Goal: Transaction & Acquisition: Purchase product/service

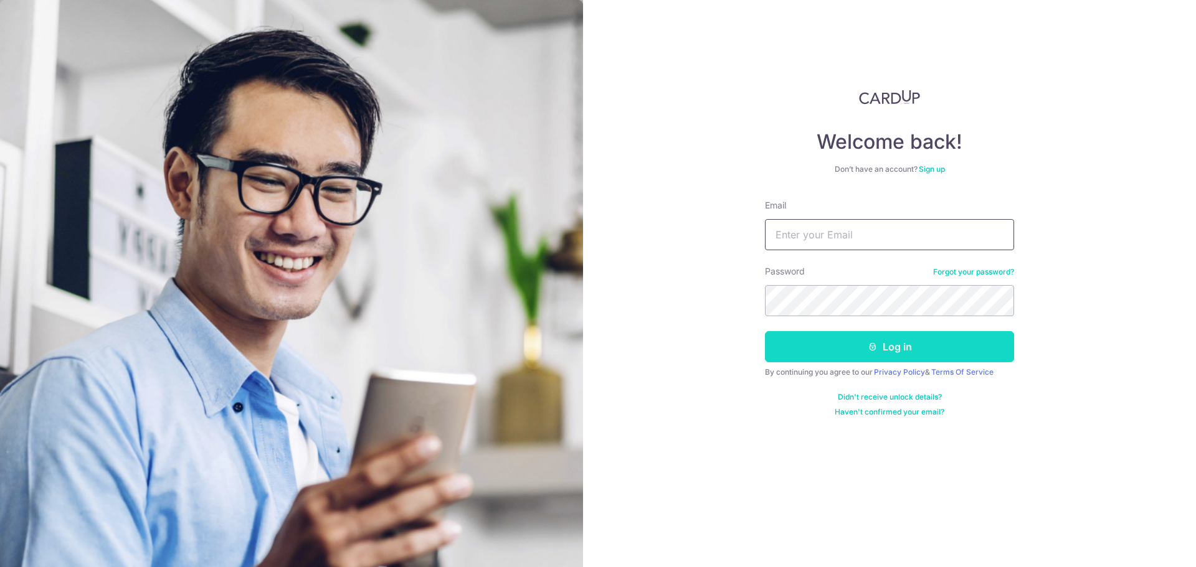
type input "[PERSON_NAME][EMAIL_ADDRESS][DOMAIN_NAME]"
click at [818, 350] on button "Log in" at bounding box center [889, 346] width 249 height 31
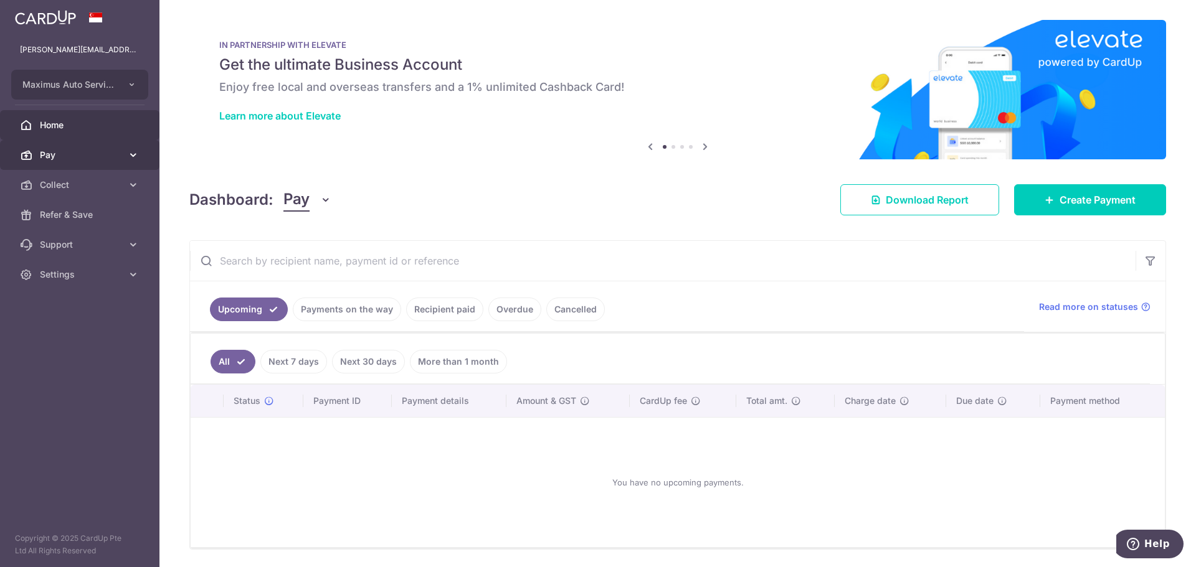
click at [58, 156] on span "Pay" at bounding box center [81, 155] width 82 height 12
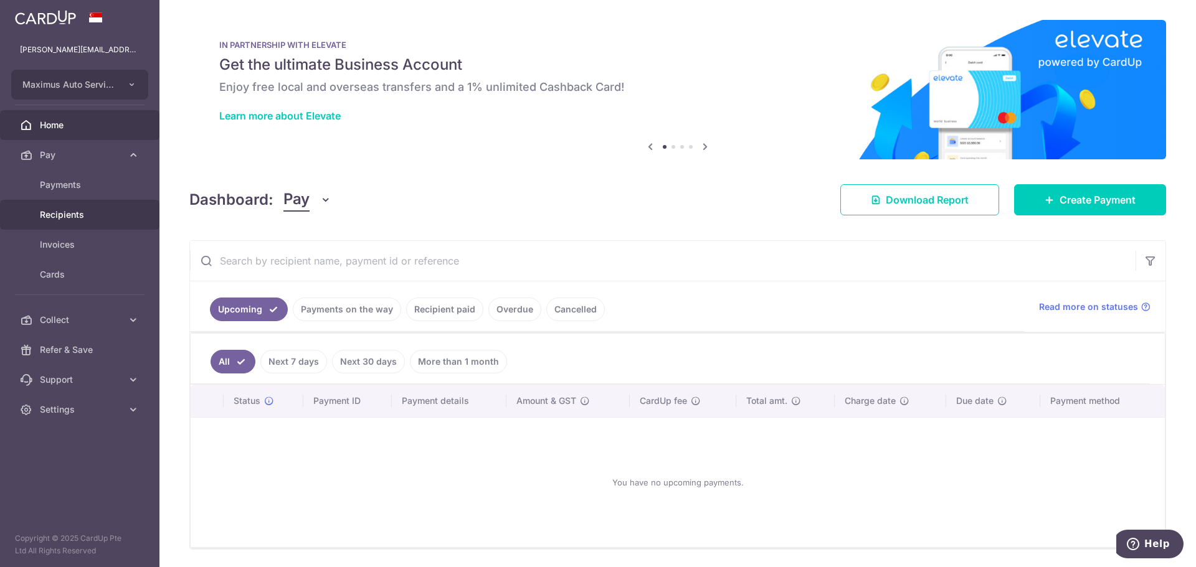
click at [62, 221] on link "Recipients" at bounding box center [79, 215] width 159 height 30
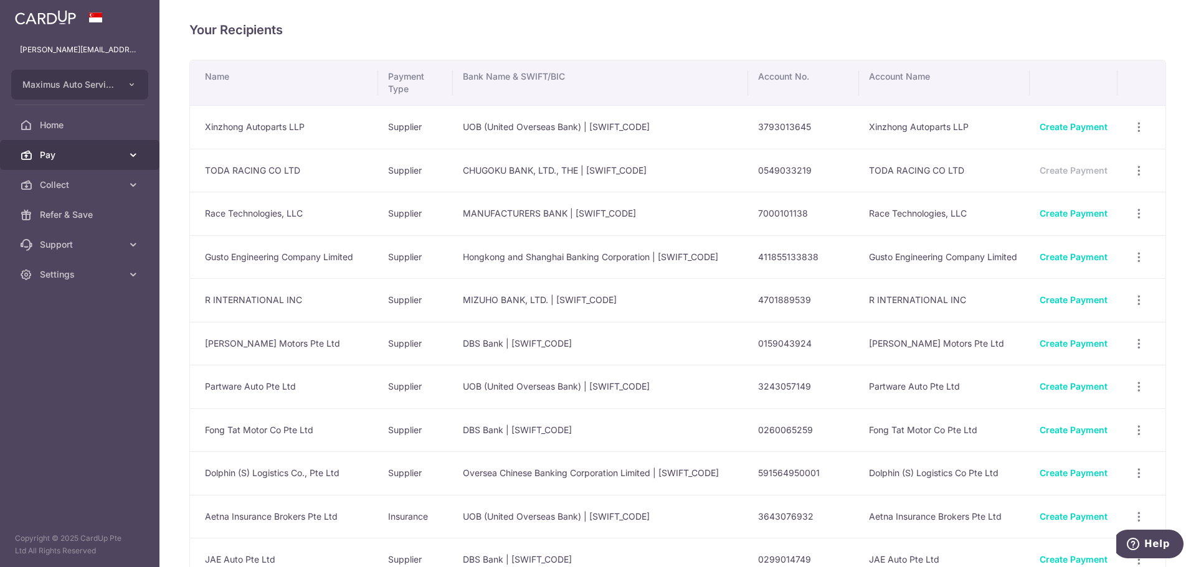
click at [68, 147] on link "Pay" at bounding box center [79, 155] width 159 height 30
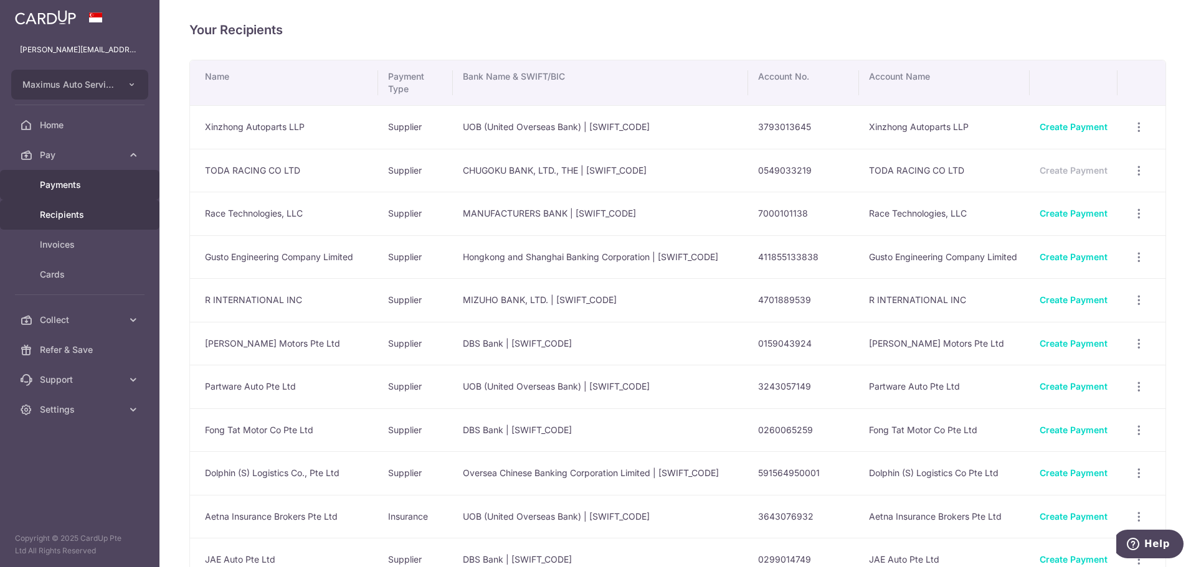
click at [69, 187] on span "Payments" at bounding box center [81, 185] width 82 height 12
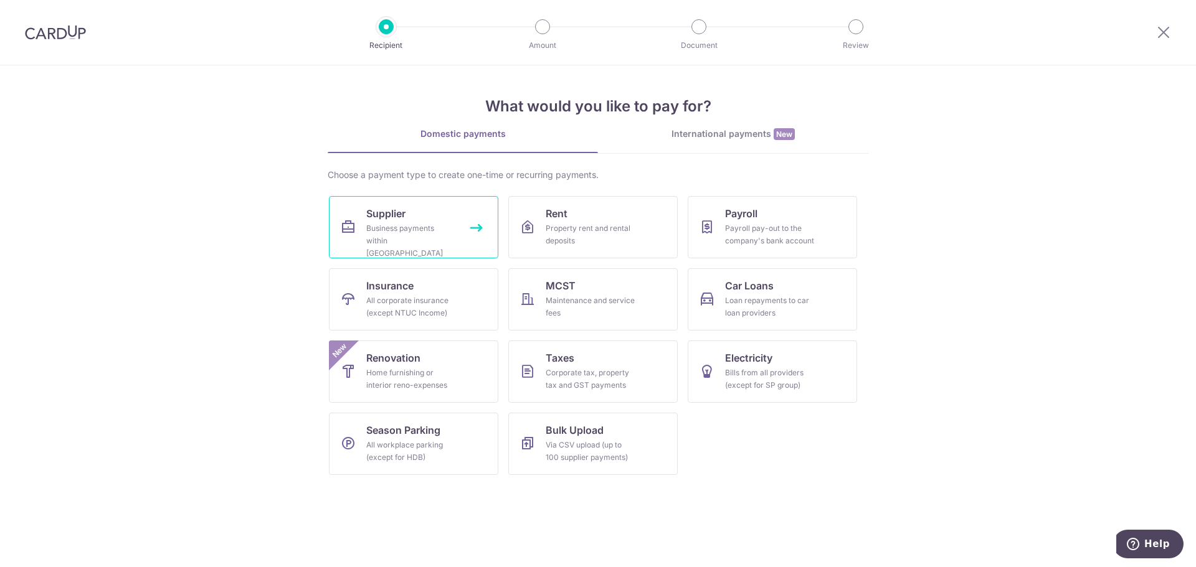
click at [429, 232] on div "Business payments within [GEOGRAPHIC_DATA]" at bounding box center [411, 240] width 90 height 37
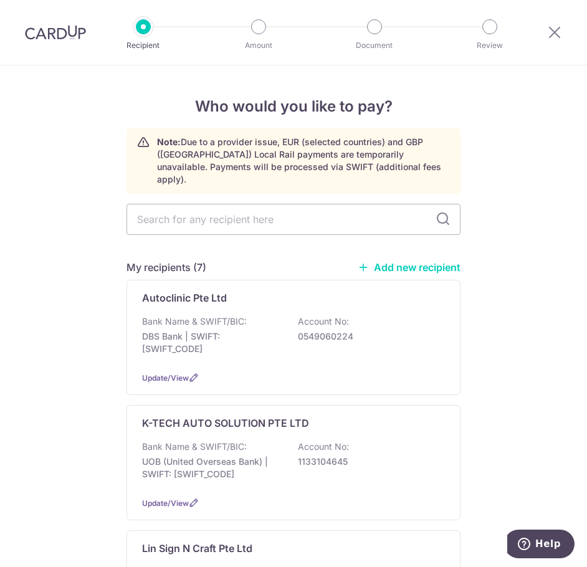
click at [309, 204] on input "text" at bounding box center [293, 219] width 334 height 31
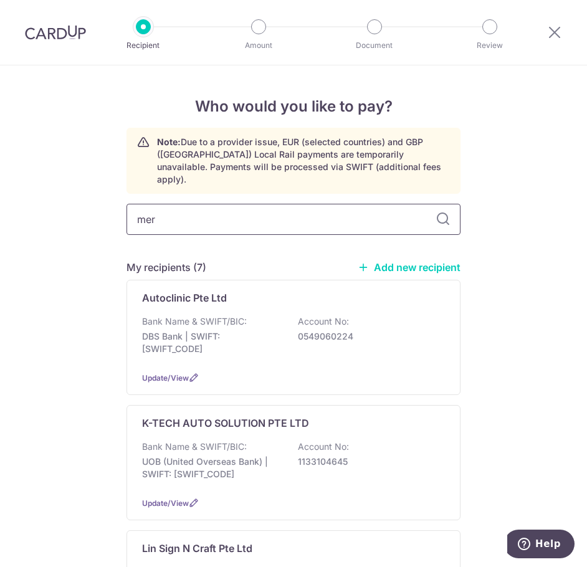
type input "merc"
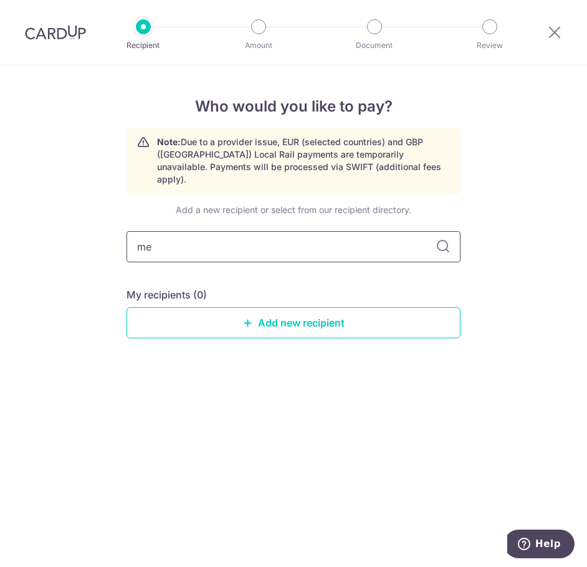
type input "m"
click at [541, 196] on div "Who would you like to pay? Note: Due to a provider issue, EUR (selected countri…" at bounding box center [293, 315] width 587 height 501
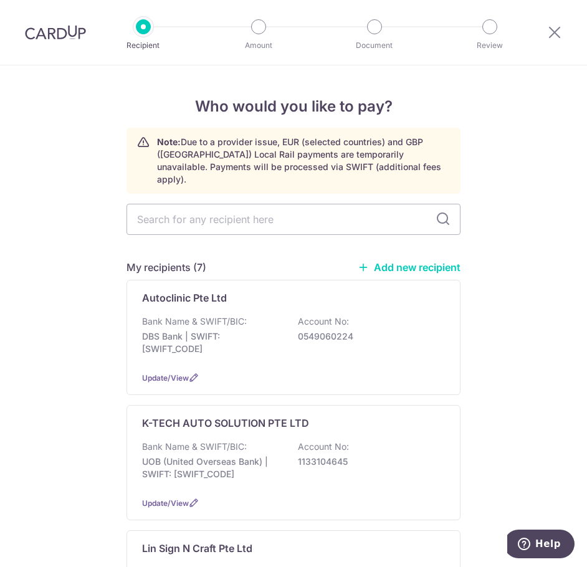
click at [413, 261] on link "Add new recipient" at bounding box center [409, 267] width 103 height 12
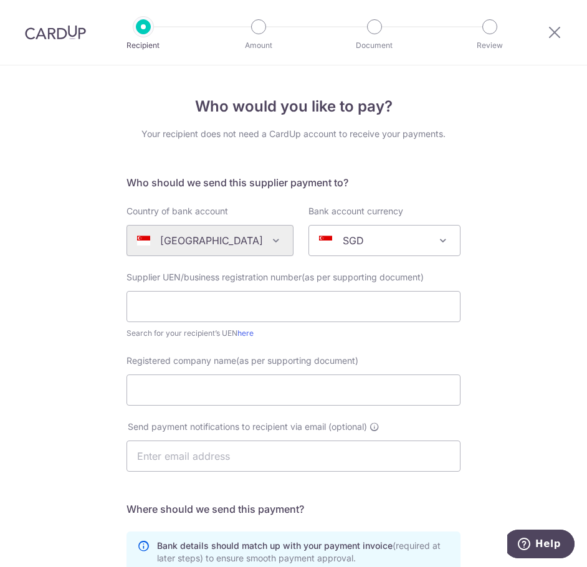
click at [234, 242] on div "Algeria Andorra Angola Anguilla Argentina Armenia Aruba Australia Austria Azerb…" at bounding box center [209, 240] width 167 height 31
click at [263, 241] on div "Algeria Andorra Angola Anguilla Argentina Armenia Aruba Australia Austria Azerb…" at bounding box center [209, 240] width 167 height 31
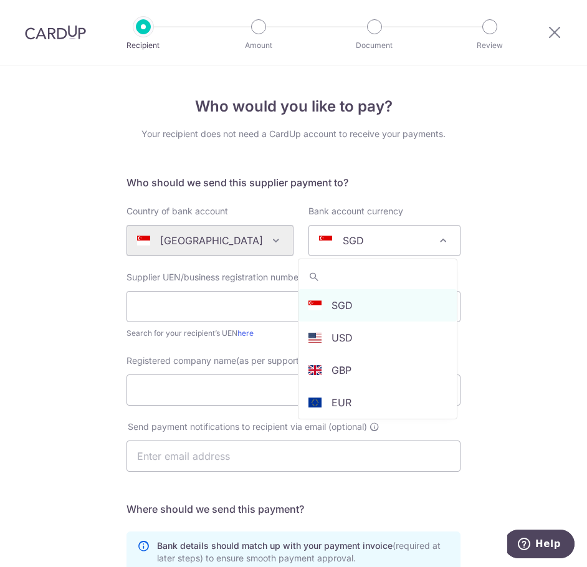
click at [410, 242] on div "SGD" at bounding box center [374, 240] width 111 height 15
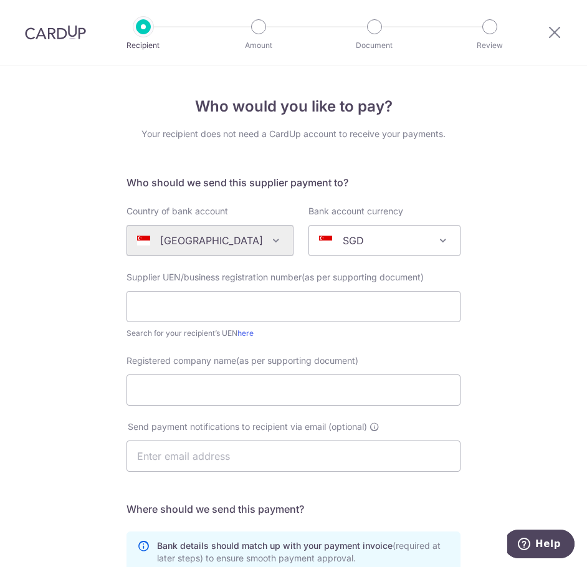
click at [485, 168] on div "Who would you like to pay? Your recipient does not need a CardUp account to rec…" at bounding box center [293, 445] width 587 height 760
click at [550, 32] on icon at bounding box center [554, 32] width 15 height 16
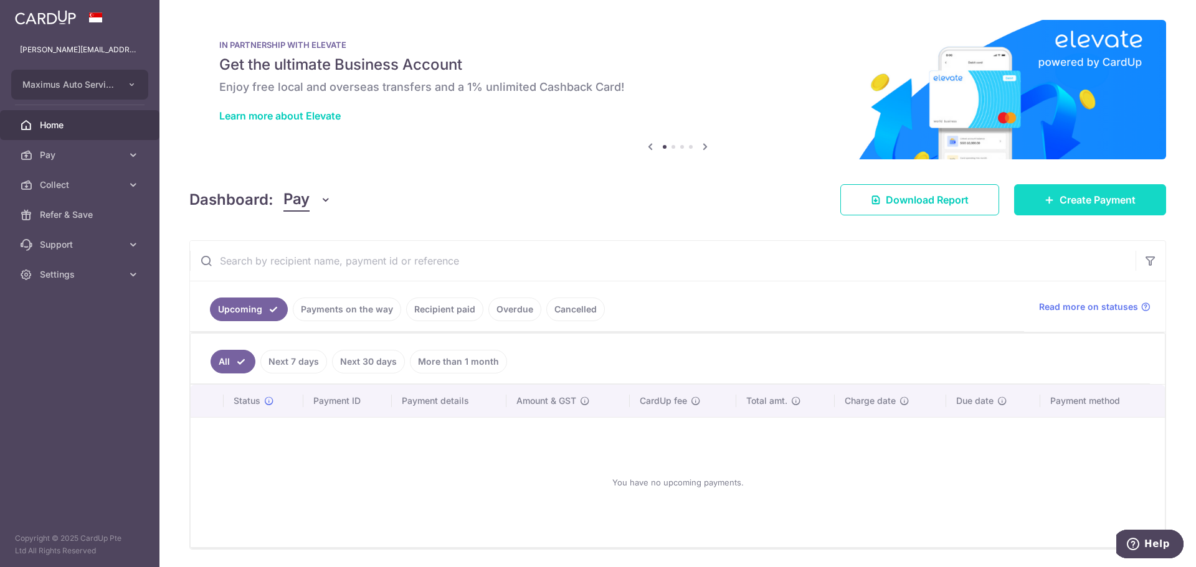
click at [1092, 199] on span "Create Payment" at bounding box center [1097, 199] width 76 height 15
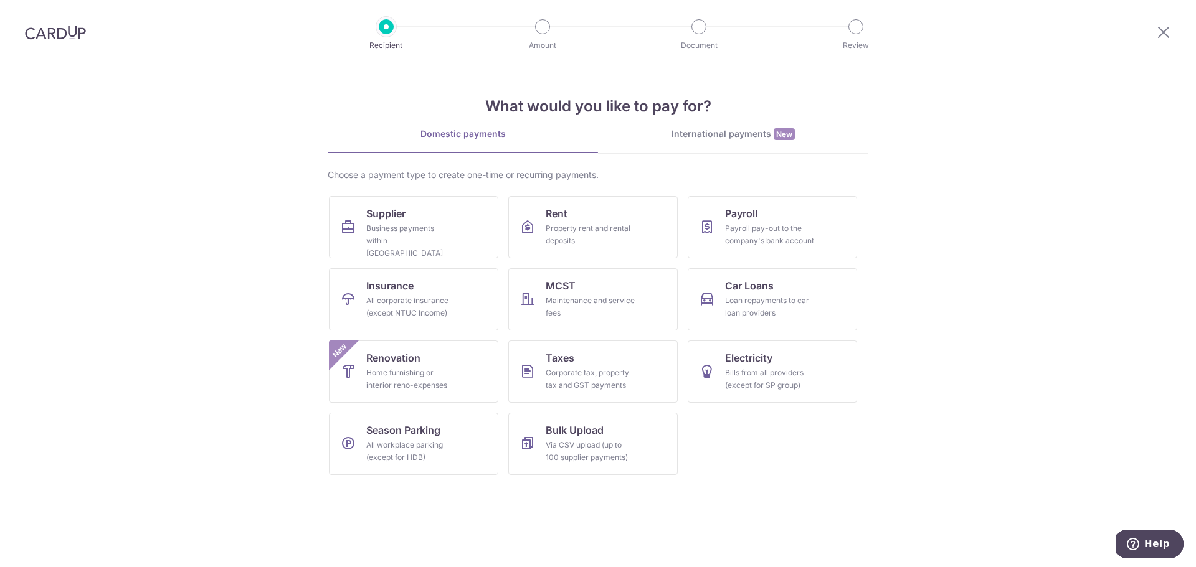
click at [719, 134] on div "International payments New" at bounding box center [733, 134] width 270 height 13
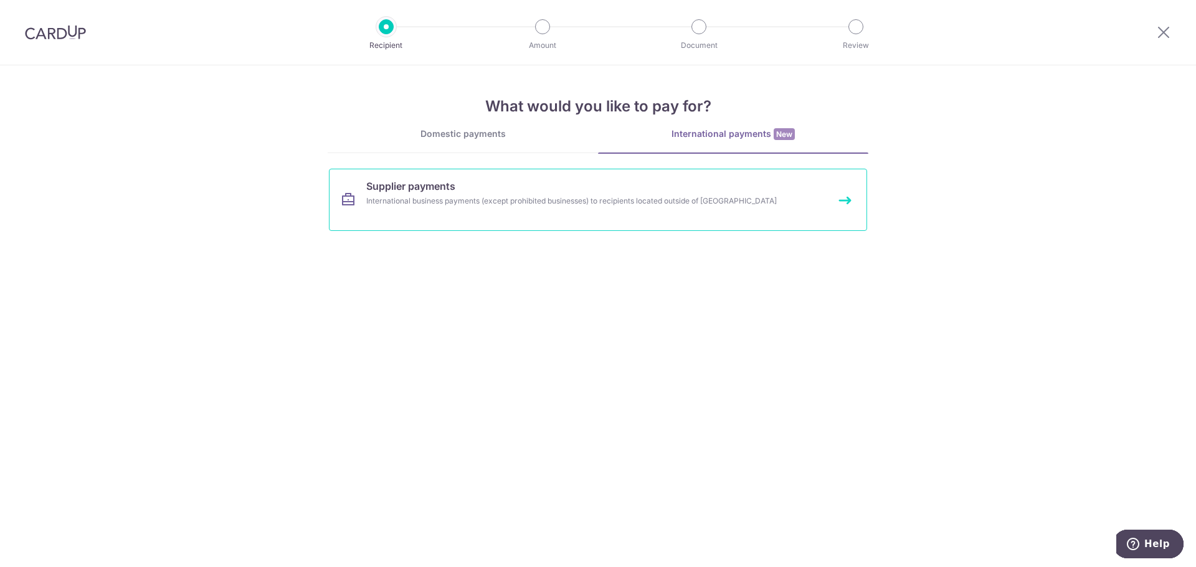
click at [456, 194] on link "Supplier payments International business payments (except prohibited businesses…" at bounding box center [598, 200] width 538 height 62
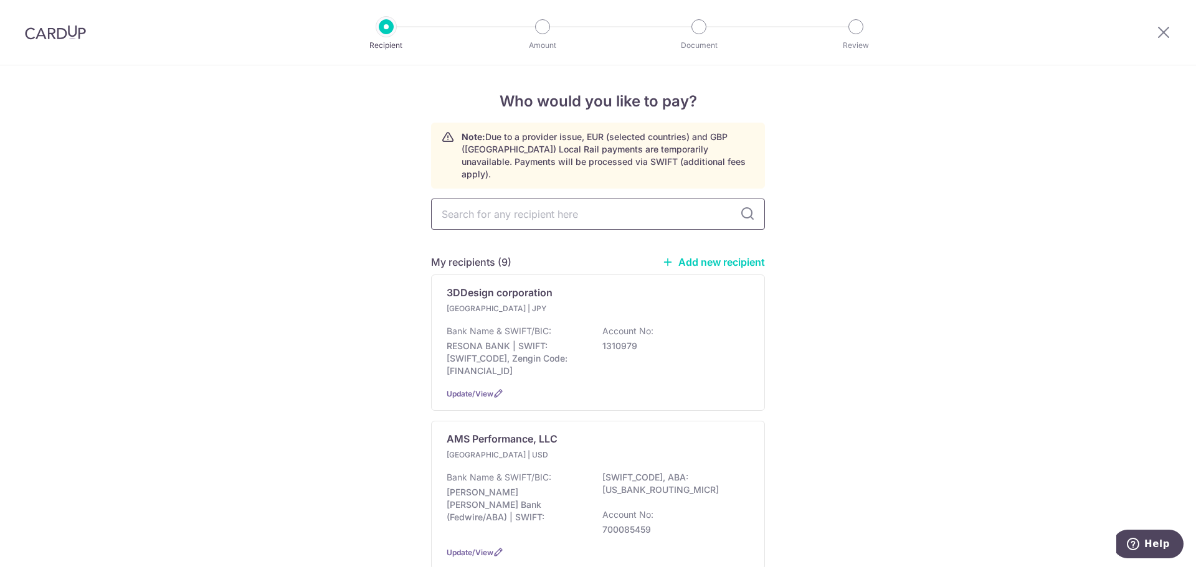
click at [456, 200] on input "text" at bounding box center [598, 214] width 334 height 31
type input "merc"
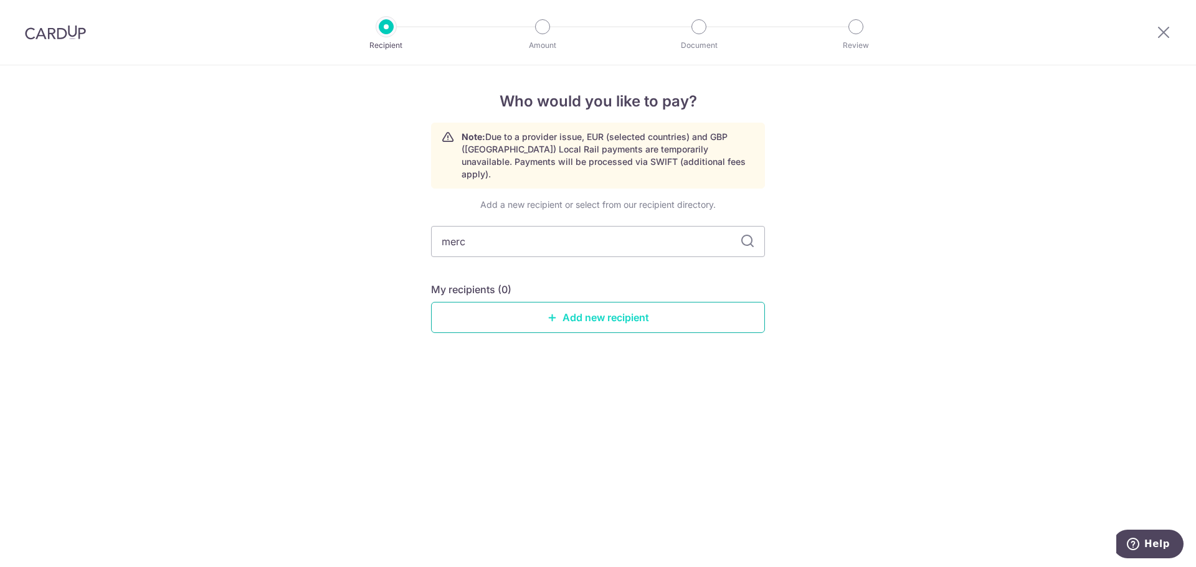
click at [611, 302] on link "Add new recipient" at bounding box center [598, 317] width 334 height 31
select select
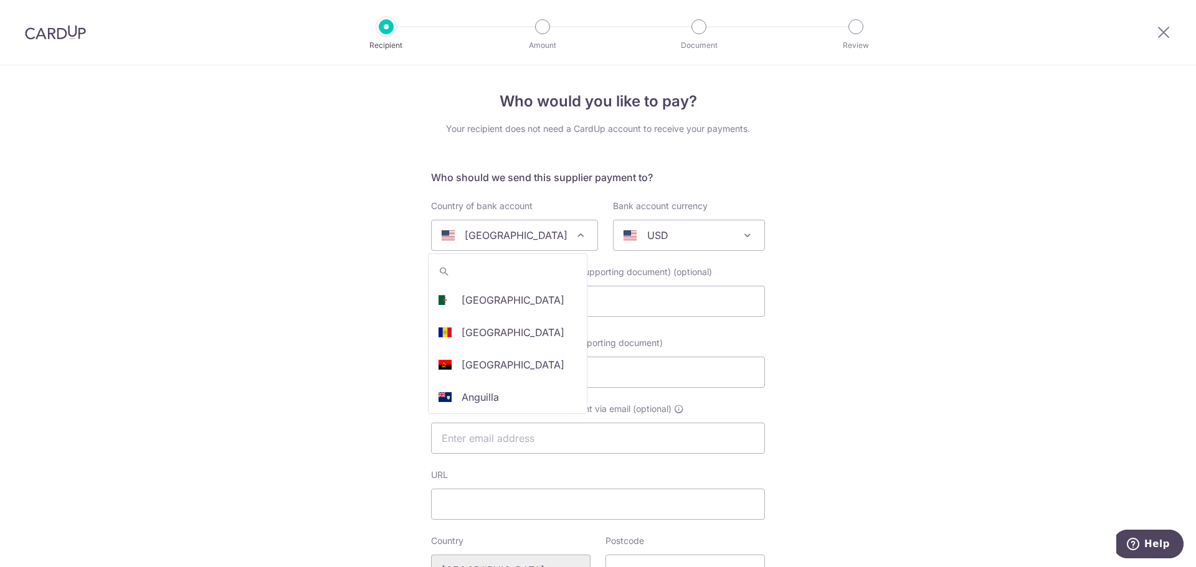
click at [557, 239] on span "[GEOGRAPHIC_DATA]" at bounding box center [515, 235] width 166 height 30
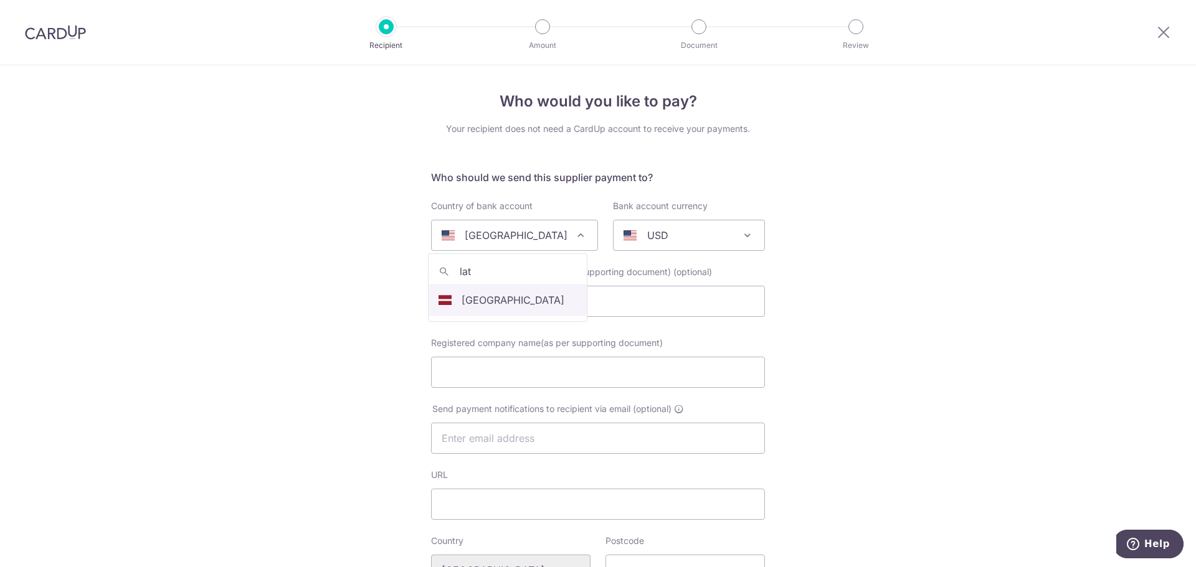
type input "lat"
select select "136"
select select "[GEOGRAPHIC_DATA]"
select select
click at [681, 235] on div "AUD" at bounding box center [678, 235] width 111 height 15
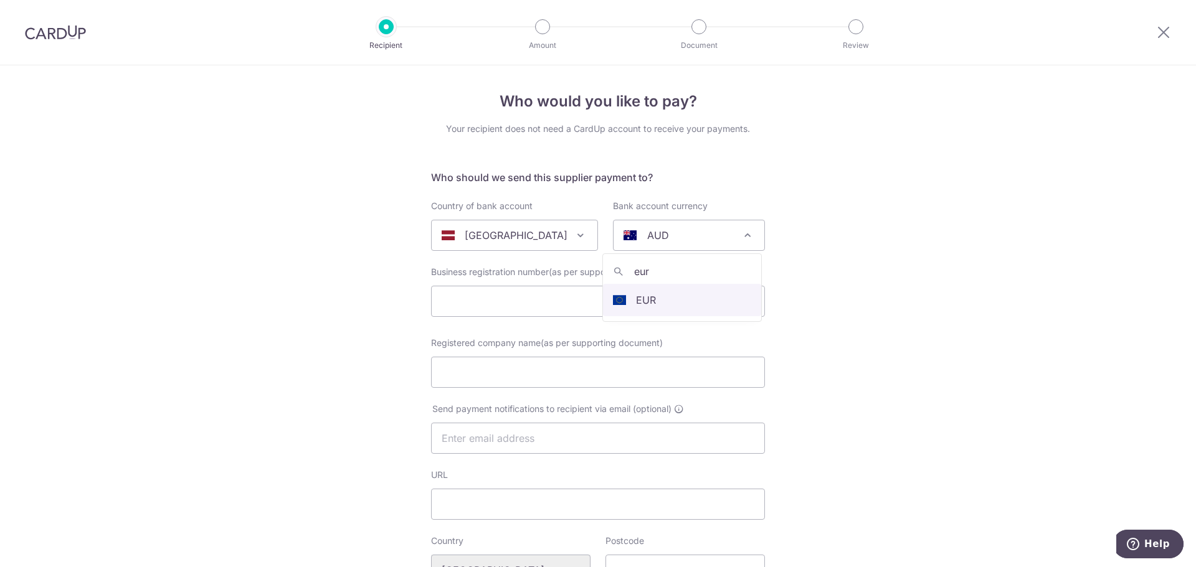
type input "eur"
select select "12"
click at [456, 298] on input "text" at bounding box center [598, 301] width 334 height 31
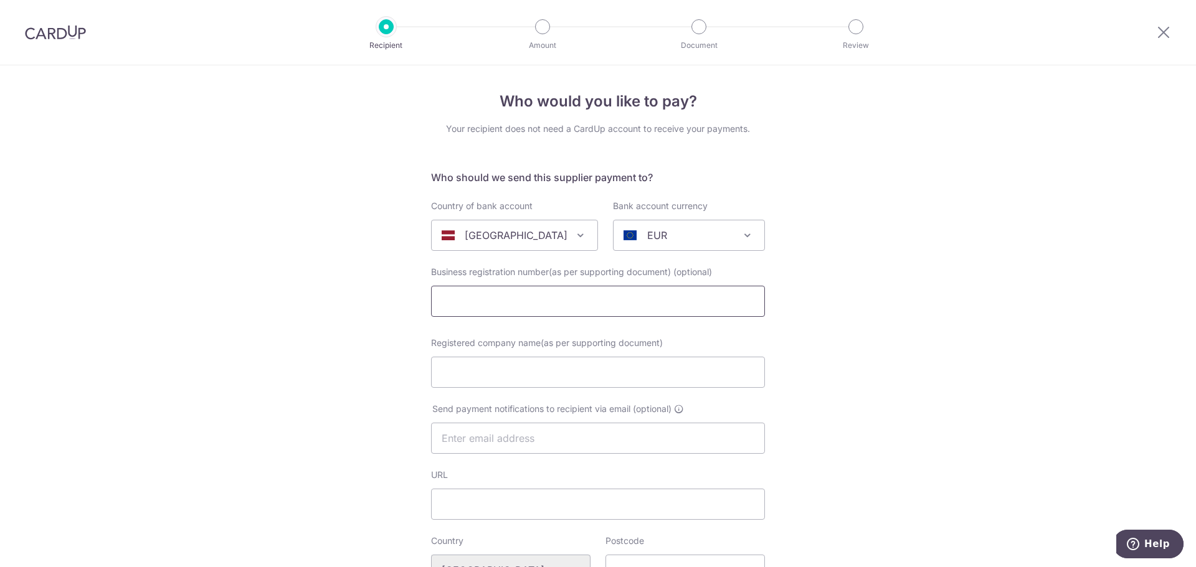
paste input "LV40003953718"
type input "LV40003953718"
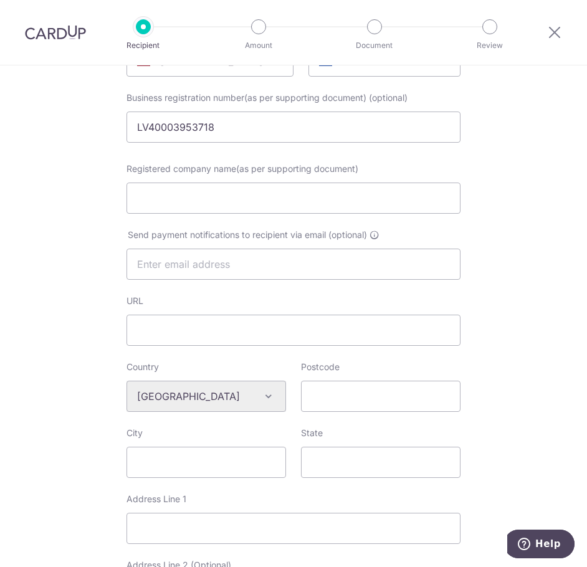
scroll to position [187, 0]
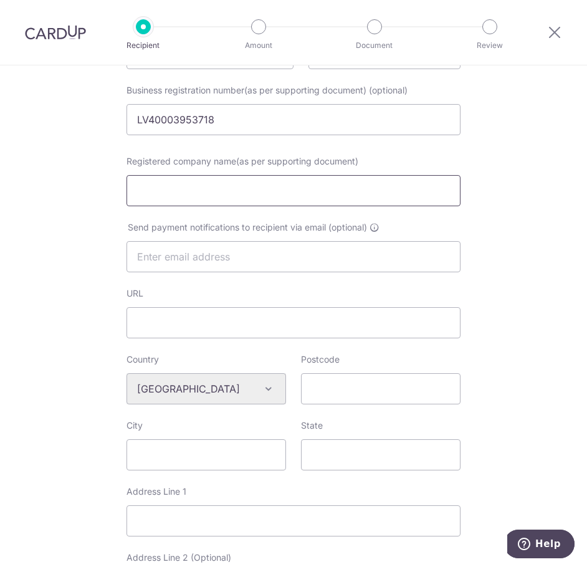
click at [169, 190] on input "Registered company name(as per supporting document)" at bounding box center [293, 190] width 334 height 31
paste input "Mercteil SIA"
type input "Mercteil SIA"
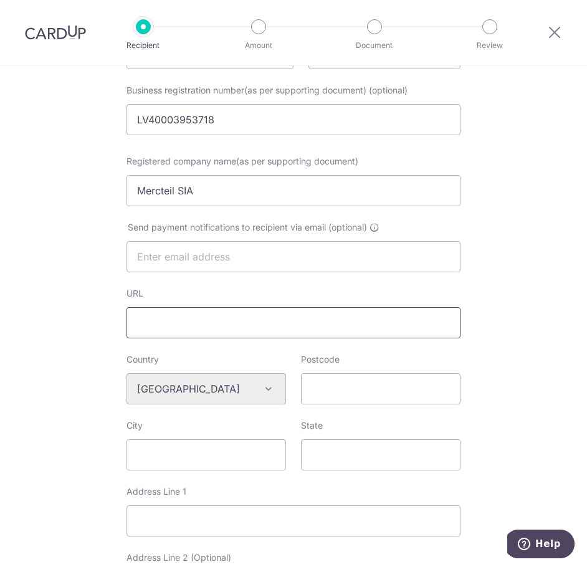
click at [211, 318] on input "URL" at bounding box center [293, 322] width 334 height 31
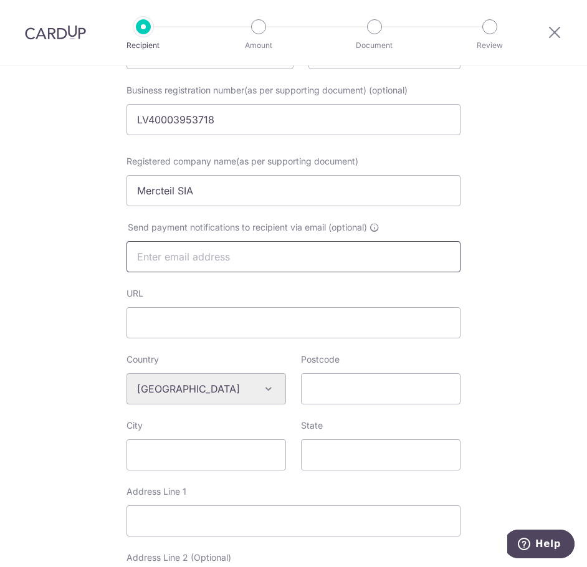
click at [175, 255] on input "text" at bounding box center [293, 256] width 334 height 31
paste input "Mercteil SIA"
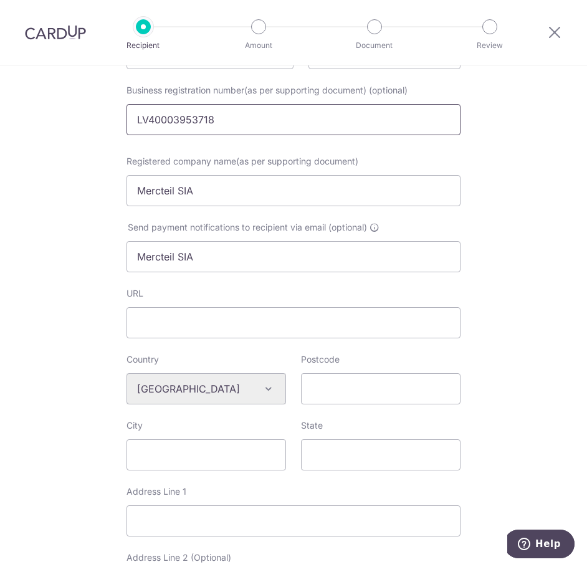
drag, startPoint x: 501, startPoint y: 290, endPoint x: 393, endPoint y: 123, distance: 198.2
click at [501, 287] on div "Who would you like to pay? Your recipient does not need a CardUp account to rec…" at bounding box center [293, 410] width 587 height 1063
click at [167, 255] on input "Mercteil SIA" at bounding box center [293, 256] width 334 height 31
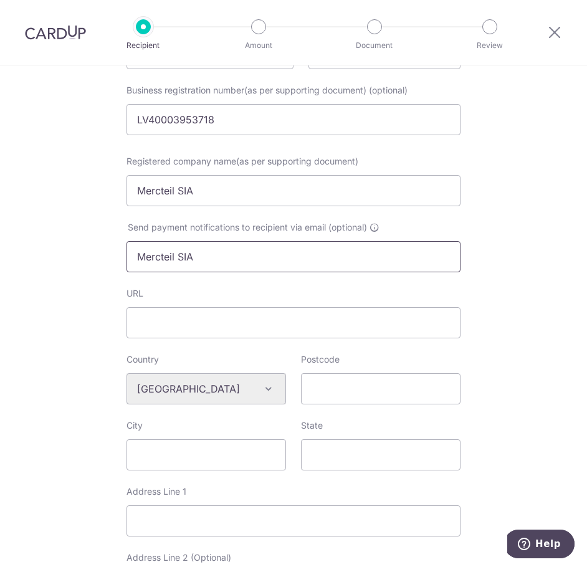
paste input "nfo@mercteil.com"
click at [135, 259] on input "nfo@mercteil.com" at bounding box center [293, 256] width 334 height 31
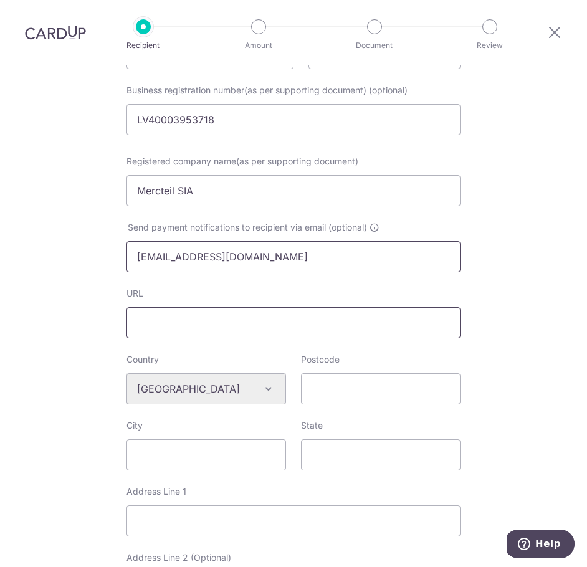
type input "[EMAIL_ADDRESS][DOMAIN_NAME]"
click at [202, 321] on input "URL" at bounding box center [293, 322] width 334 height 31
type input "[DOMAIN_NAME]"
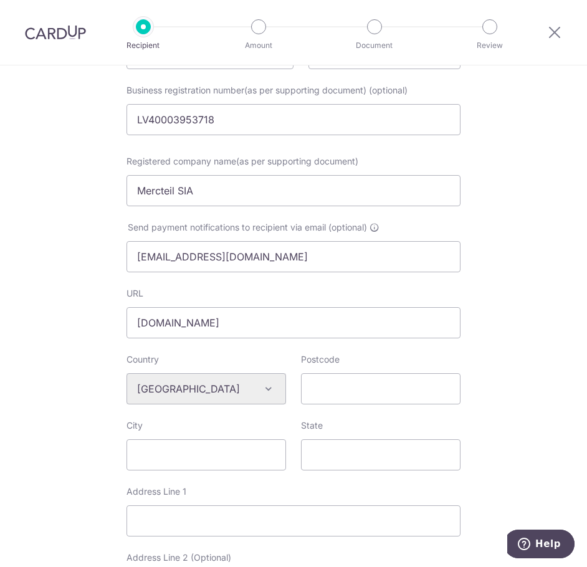
click at [503, 358] on div "Who would you like to pay? Your recipient does not need a CardUp account to rec…" at bounding box center [293, 410] width 587 height 1063
click at [424, 388] on input "Postcode" at bounding box center [380, 388] width 159 height 31
type input "LV-2101"
click at [502, 415] on div "Who would you like to pay? Your recipient does not need a CardUp account to rec…" at bounding box center [293, 410] width 587 height 1063
click at [187, 452] on input "City" at bounding box center [205, 454] width 159 height 31
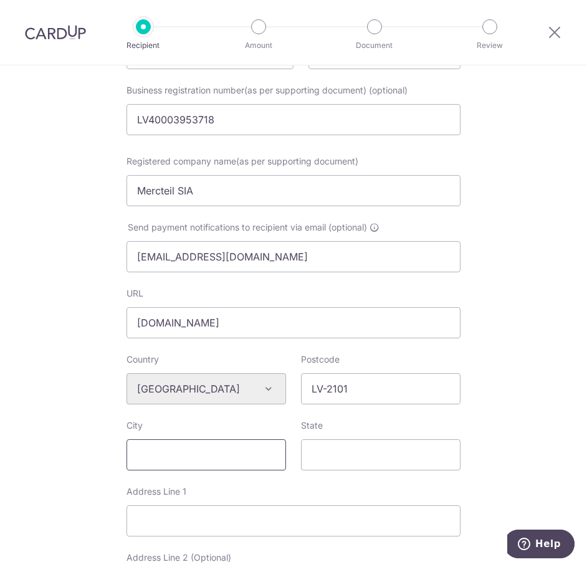
paste input "[GEOGRAPHIC_DATA]"
type input "[GEOGRAPHIC_DATA]"
click at [363, 453] on input "State" at bounding box center [380, 454] width 159 height 31
paste input "Latvija"
type input "Latvija"
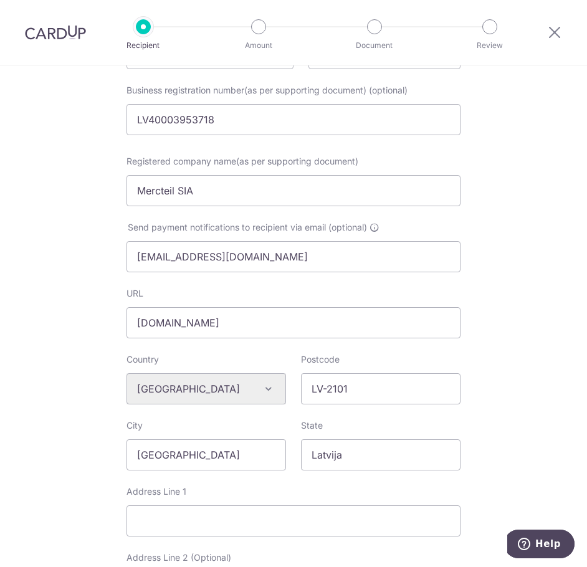
click at [489, 408] on div "Who would you like to pay? Your recipient does not need a CardUp account to rec…" at bounding box center [293, 410] width 587 height 1063
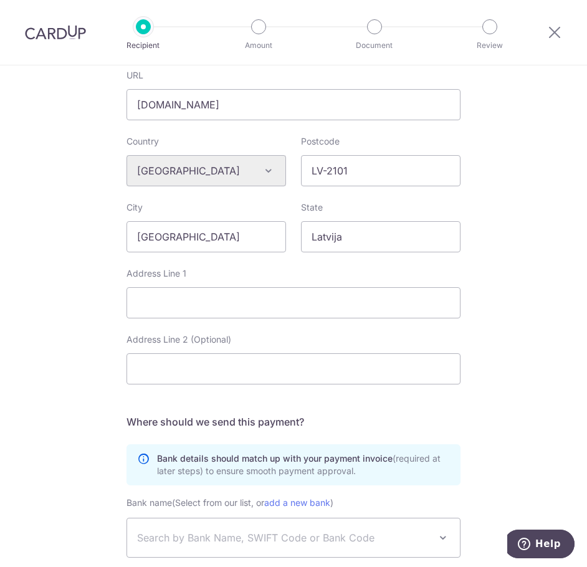
scroll to position [498, 0]
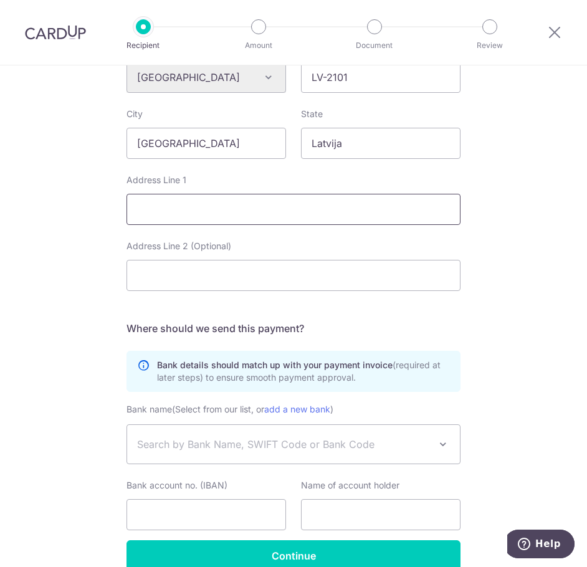
click at [163, 211] on input "Address Line 1" at bounding box center [293, 209] width 334 height 31
paste input "Celares 1, Spilve, Babites pagasts, Marupes novads,"
click at [407, 211] on input "Celares 1, Spilve, Babites pagasts, Marupes novads," at bounding box center [293, 209] width 334 height 31
paste input "LV-2101, Latvija"
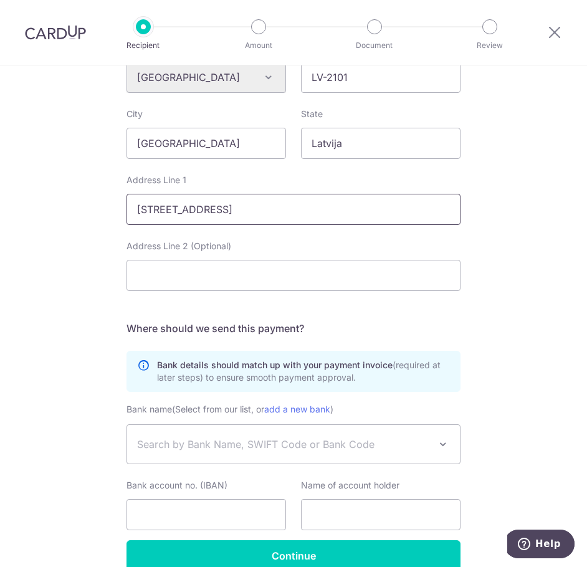
type input "[STREET_ADDRESS]"
click at [522, 219] on div "Who would you like to pay? Your recipient does not need a CardUp account to rec…" at bounding box center [293, 98] width 587 height 1063
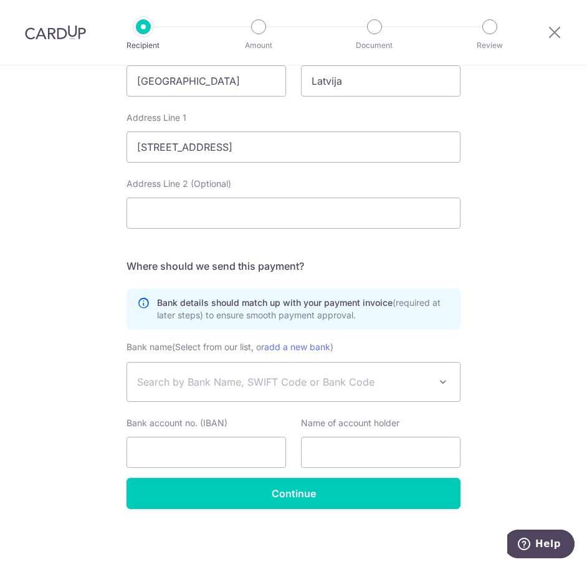
scroll to position [561, 0]
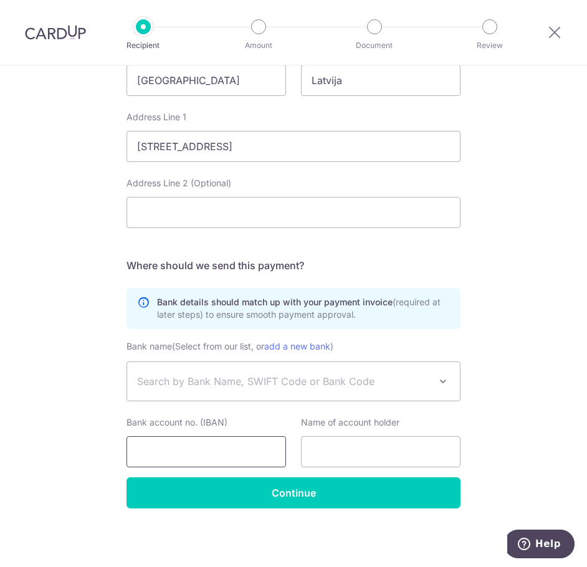
click at [188, 452] on input "Bank account no. (IBAN)" at bounding box center [205, 451] width 159 height 31
paste input "[FINANCIAL_ID]"
type input "[FINANCIAL_ID]"
click at [485, 411] on div "Who would you like to pay? Your recipient does not need a CardUp account to rec…" at bounding box center [293, 35] width 587 height 1063
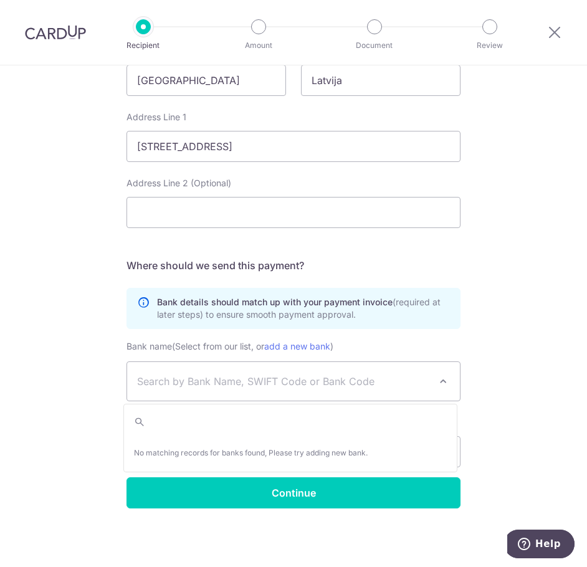
click at [326, 381] on span "Search by Bank Name, SWIFT Code or Bank Code" at bounding box center [283, 381] width 293 height 15
type input "r"
type input "REVOLT21"
click at [523, 425] on div "Who would you like to pay? Your recipient does not need a CardUp account to rec…" at bounding box center [293, 35] width 587 height 1063
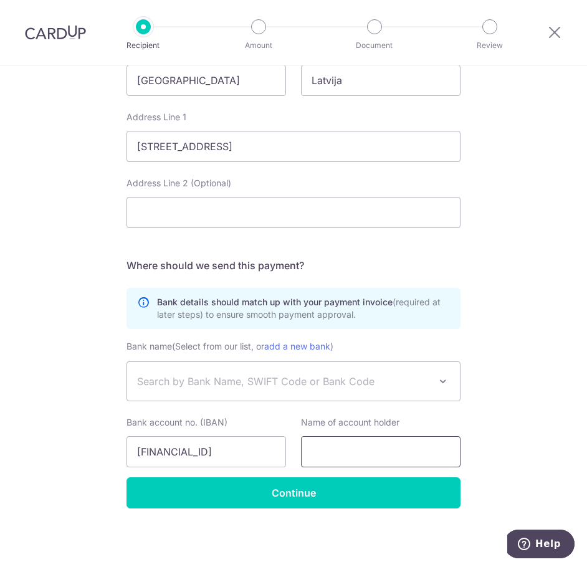
click at [359, 453] on input "text" at bounding box center [380, 451] width 159 height 31
click at [348, 453] on input "text" at bounding box center [380, 451] width 159 height 31
paste input "Mercteil SIA"
type input "Mercteil SIA"
click at [47, 290] on div "Who would you like to pay? Your recipient does not need a CardUp account to rec…" at bounding box center [293, 35] width 587 height 1063
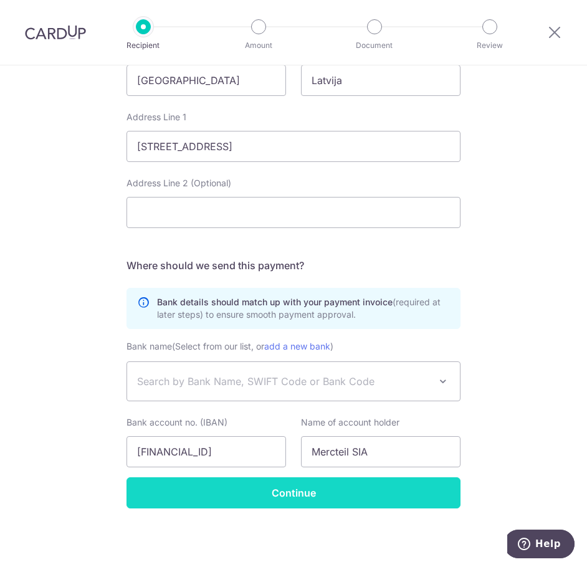
click at [291, 493] on input "Continue" at bounding box center [293, 492] width 334 height 31
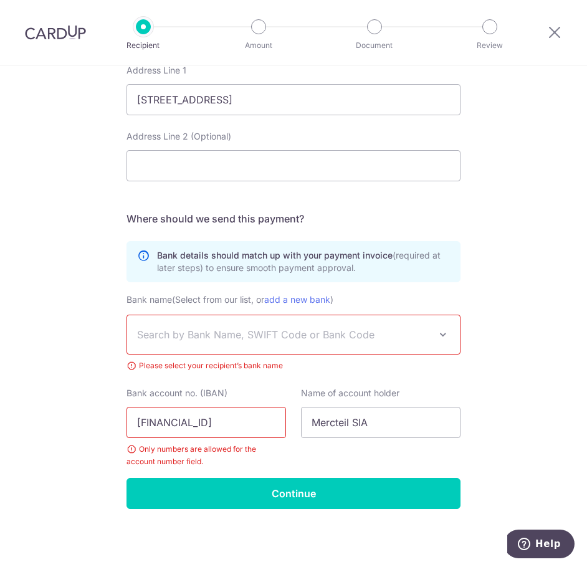
scroll to position [609, 0]
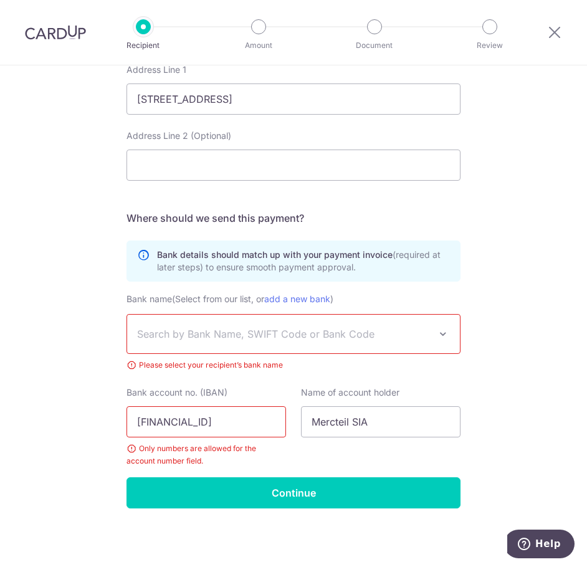
click at [146, 417] on input "[FINANCIAL_ID]" at bounding box center [205, 421] width 159 height 31
type input "213250006282954695"
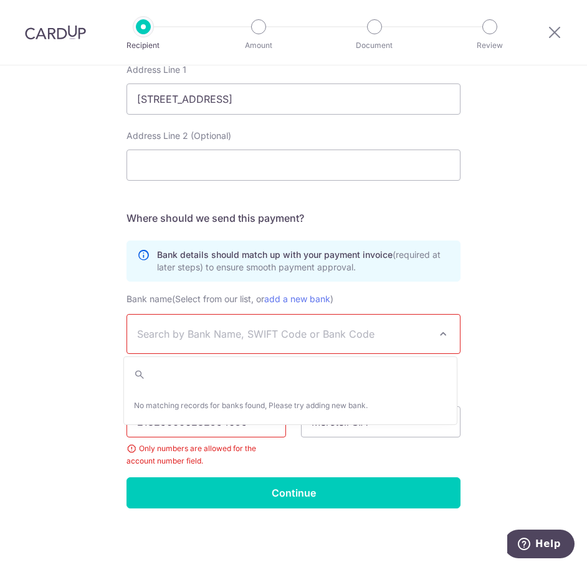
click at [240, 325] on span "Search by Bank Name, SWIFT Code or Bank Code" at bounding box center [293, 334] width 333 height 39
type input "b"
type input "revolut"
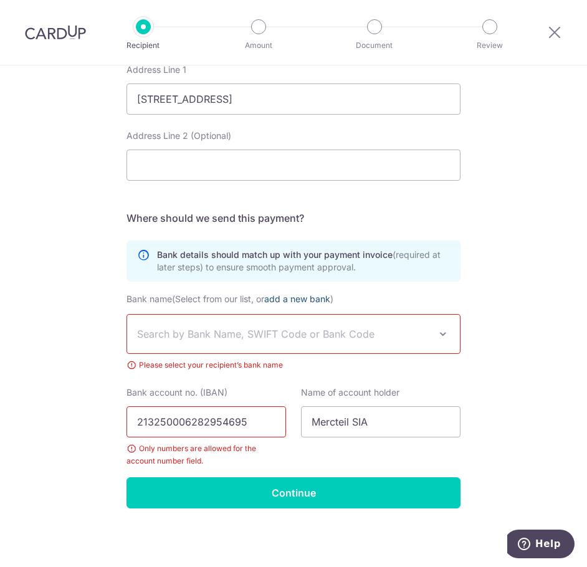
click at [279, 300] on link "add a new bank" at bounding box center [297, 298] width 66 height 11
click at [127, 314] on select "Bank name (Select from our list, or add a new bank )" at bounding box center [126, 314] width 1 height 1
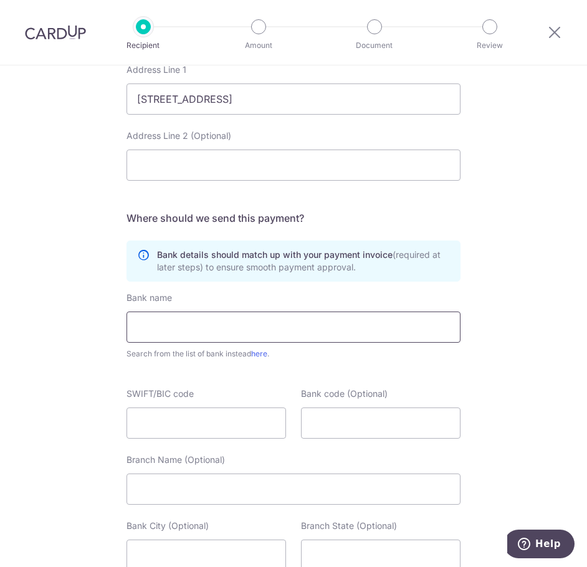
click at [182, 331] on input "text" at bounding box center [293, 326] width 334 height 31
click at [174, 322] on input "text" at bounding box center [293, 326] width 334 height 31
paste input "Bank Revolut Payments UAB"
type input "Bank Revolut Payments UAB"
click at [498, 371] on div "Who would you like to pay? Your recipient does not need a CardUp account to rec…" at bounding box center [293, 119] width 587 height 1324
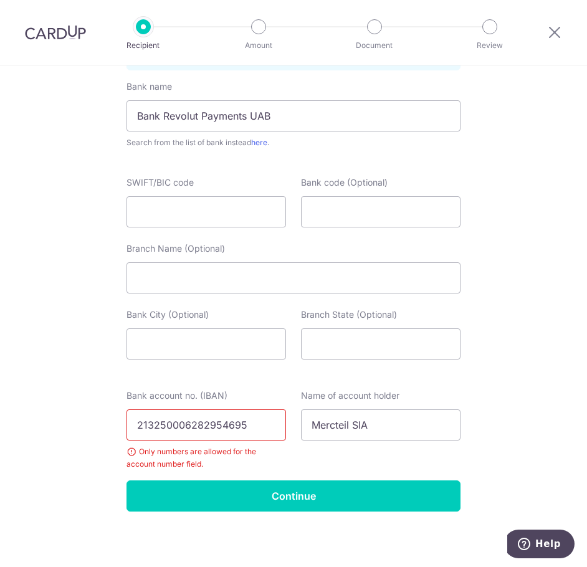
scroll to position [823, 0]
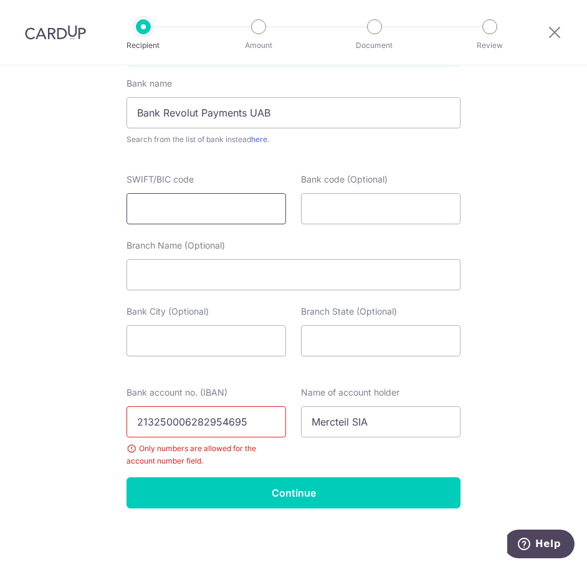
click at [179, 206] on input "SWIFT/BIC code" at bounding box center [205, 208] width 159 height 31
paste input "[SWIFT_CODE]"
type input "[SWIFT_CODE]"
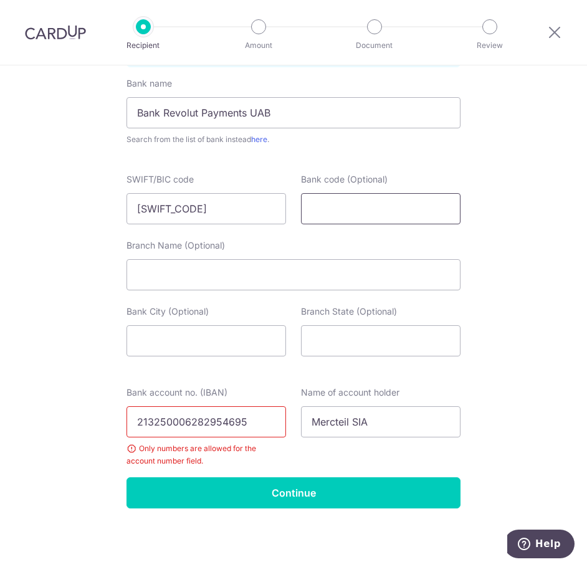
click at [347, 201] on input "Bank code (Optional)" at bounding box center [380, 208] width 159 height 31
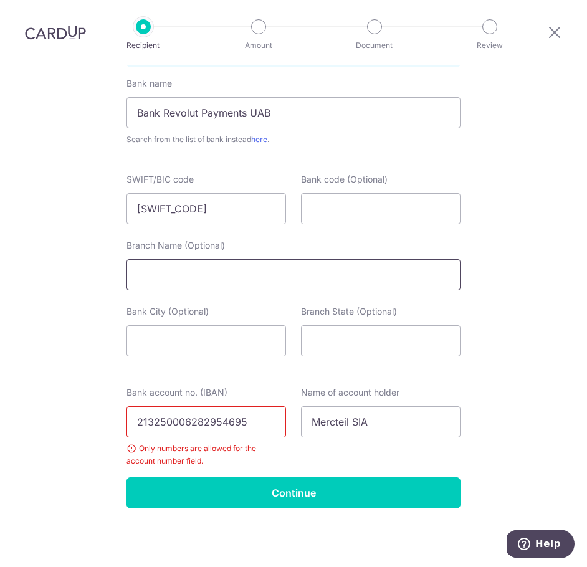
click at [229, 272] on input "Branch Name (Optional)" at bounding box center [293, 274] width 334 height 31
click at [387, 459] on div "Name of account holder Mercteil SIA" at bounding box center [380, 426] width 174 height 81
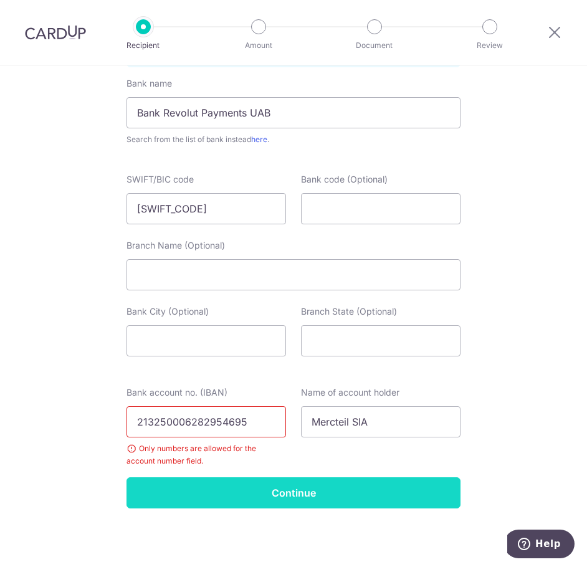
click at [362, 491] on input "Continue" at bounding box center [293, 492] width 334 height 31
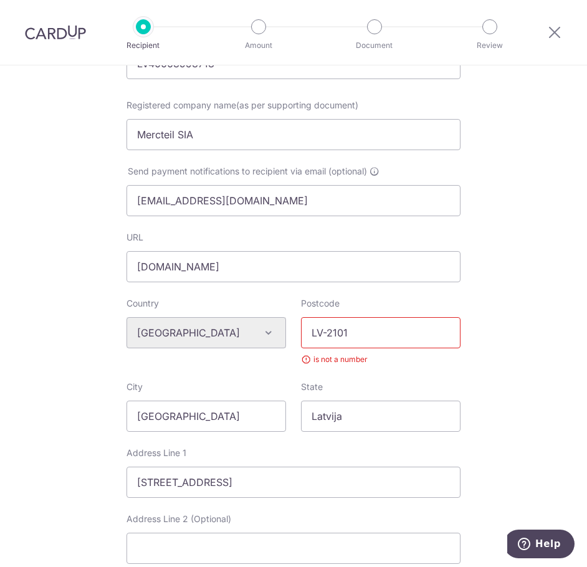
scroll to position [249, 0]
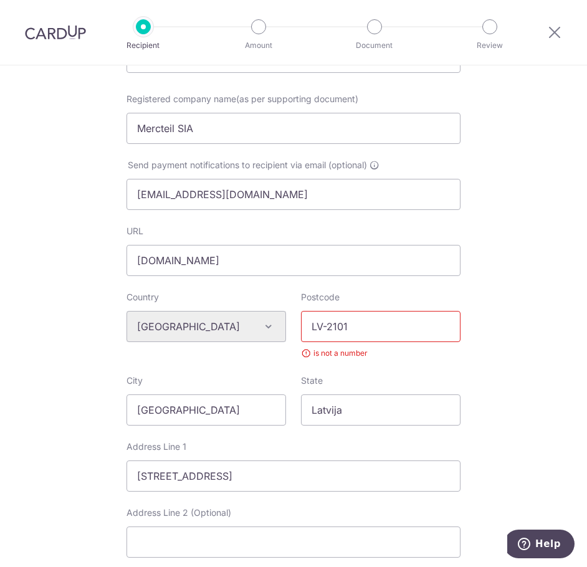
click at [326, 324] on input "LV-2101" at bounding box center [380, 326] width 159 height 31
type input "2101"
click at [539, 338] on div "Who would you like to pay? Your recipient does not need a CardUp account to rec…" at bounding box center [293, 527] width 587 height 1423
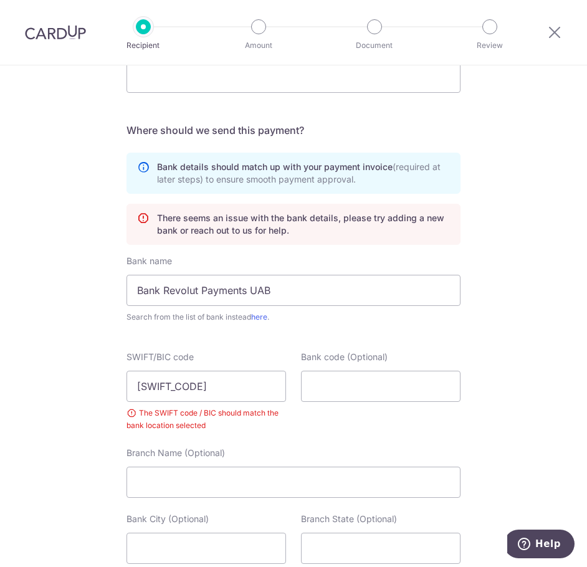
scroll to position [747, 0]
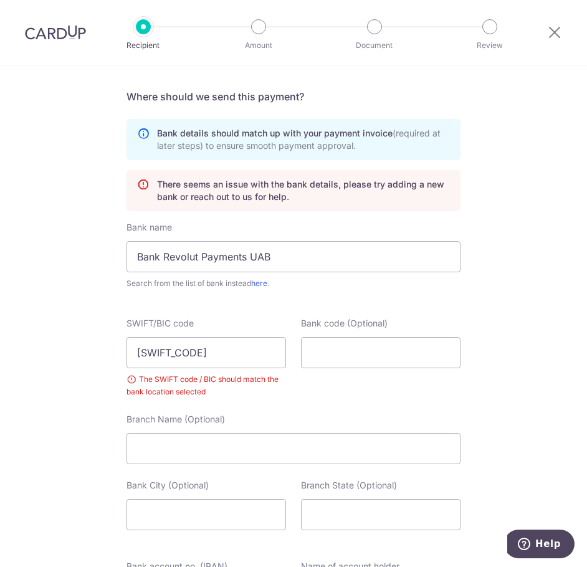
click at [516, 397] on div "Who would you like to pay? Your recipient does not need a CardUp account to rec…" at bounding box center [293, 29] width 587 height 1423
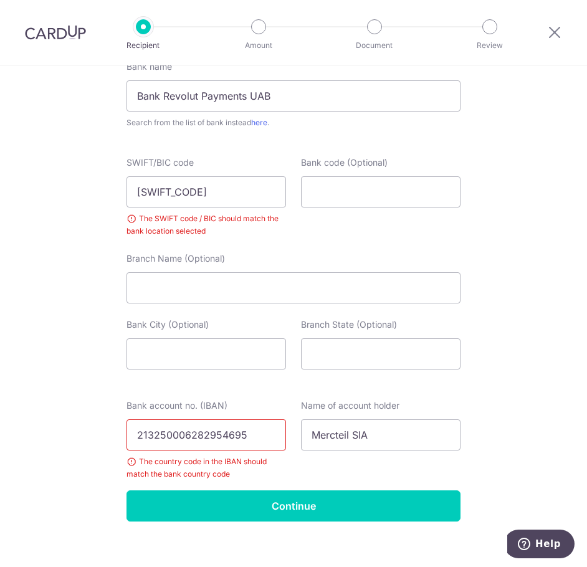
scroll to position [921, 0]
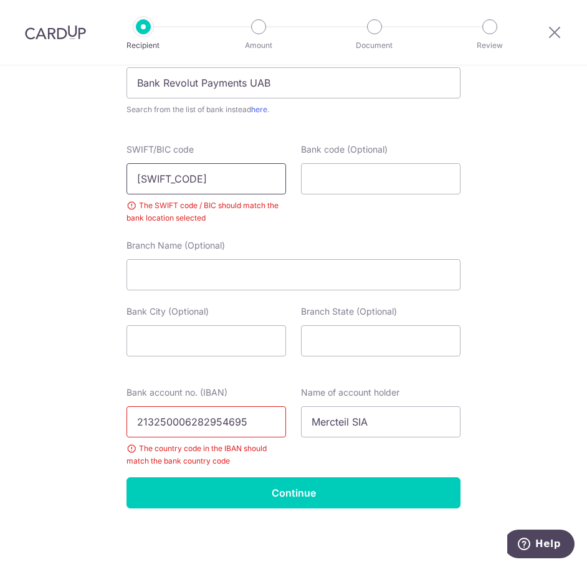
click at [147, 176] on input "[SWIFT_CODE]" at bounding box center [205, 178] width 159 height 31
click at [180, 417] on input "213250006282954695" at bounding box center [205, 421] width 159 height 31
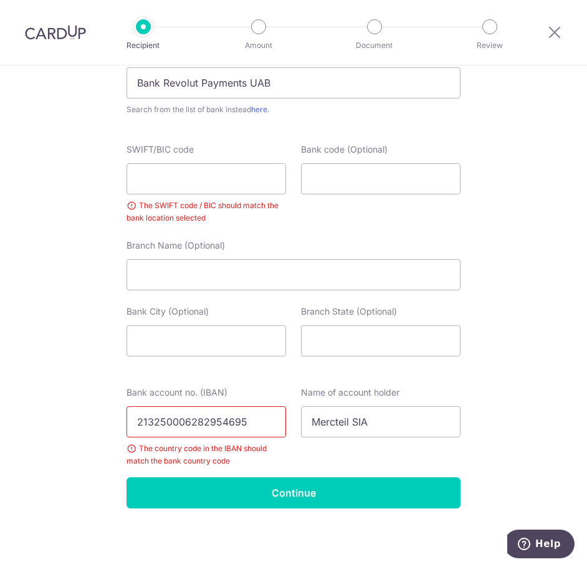
paste input "LT"
type input "[FINANCIAL_ID]"
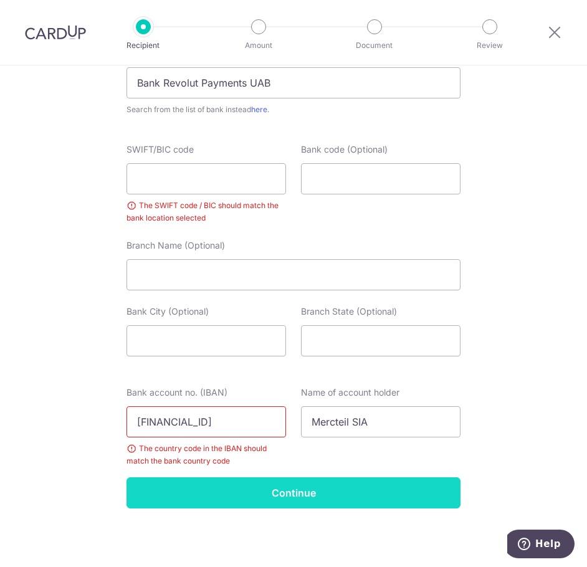
click at [346, 496] on input "Continue" at bounding box center [293, 492] width 334 height 31
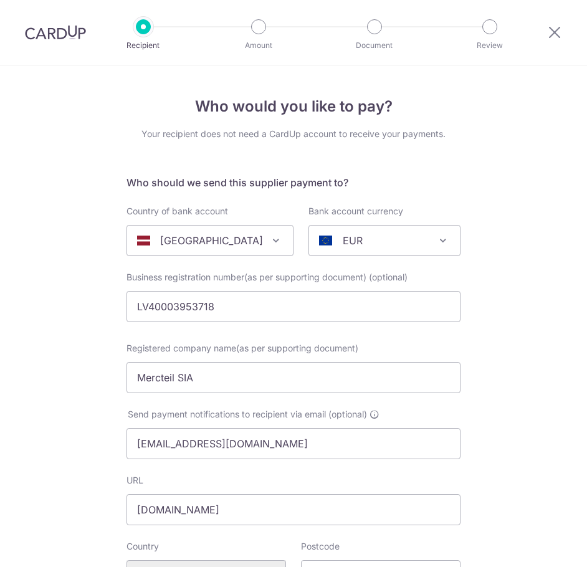
scroll to position [823, 0]
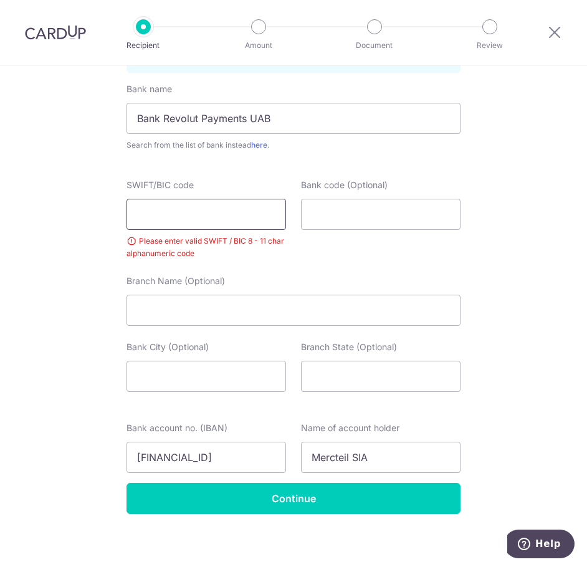
click at [199, 216] on input "SWIFT/BIC code" at bounding box center [205, 214] width 159 height 31
paste input "[SWIFT_CODE]"
click at [139, 214] on input "[SWIFT_CODE]" at bounding box center [205, 214] width 159 height 31
type input "[SWIFT_CODE]"
click at [390, 245] on div "Bank code (Optional)" at bounding box center [380, 219] width 174 height 81
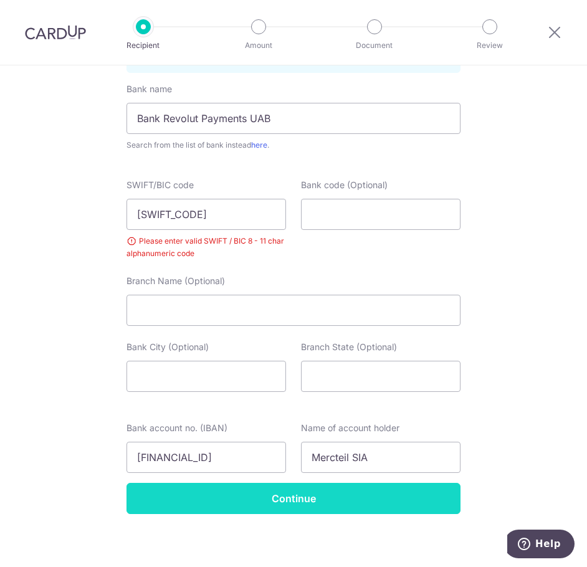
click at [353, 494] on input "Continue" at bounding box center [293, 498] width 334 height 31
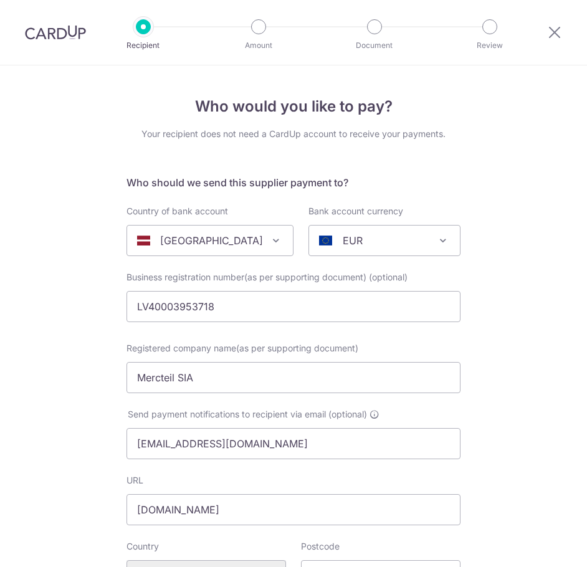
scroll to position [904, 0]
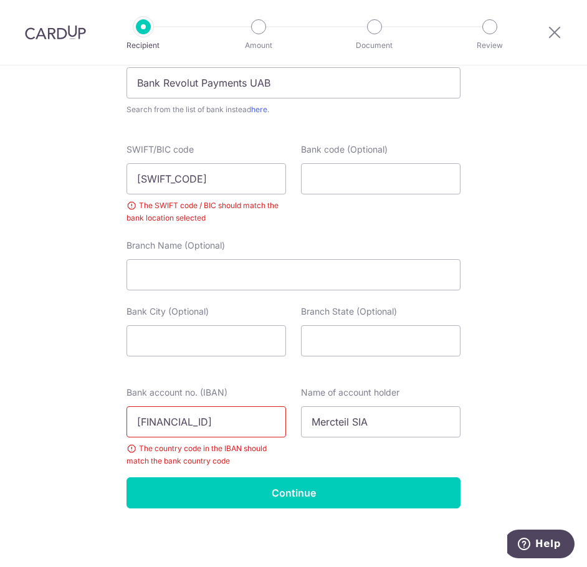
click at [438, 234] on div "SWIFT/BIC code REVOLT21 The SWIFT code / BIC should match the bank location sel…" at bounding box center [293, 191] width 349 height 96
click at [540, 545] on span "Help" at bounding box center [548, 543] width 26 height 11
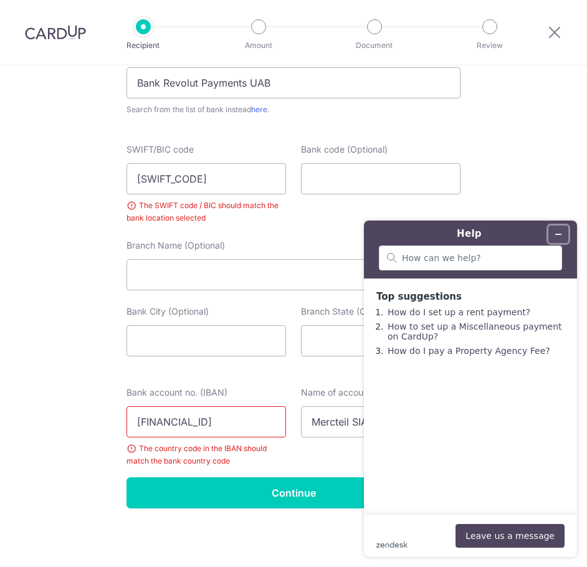
click at [564, 227] on button "Minimize widget" at bounding box center [558, 233] width 20 height 17
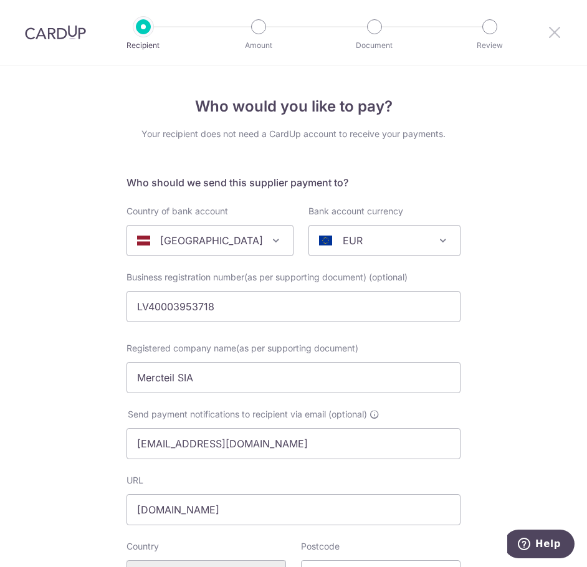
click at [551, 33] on icon at bounding box center [554, 32] width 15 height 16
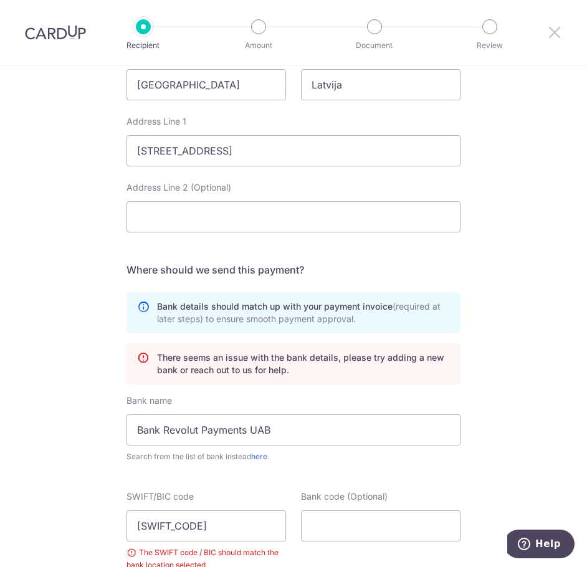
scroll to position [561, 0]
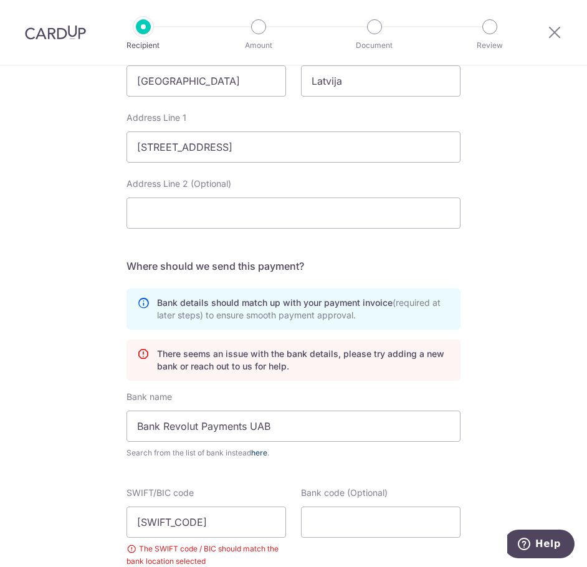
click at [255, 453] on link "here" at bounding box center [259, 452] width 16 height 9
select select
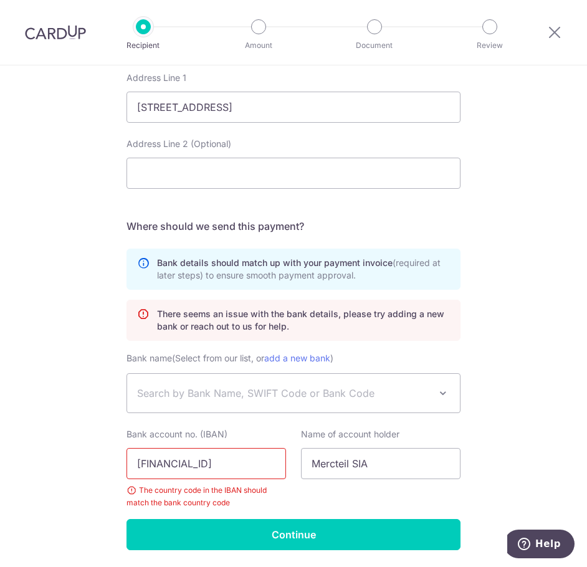
scroll to position [642, 0]
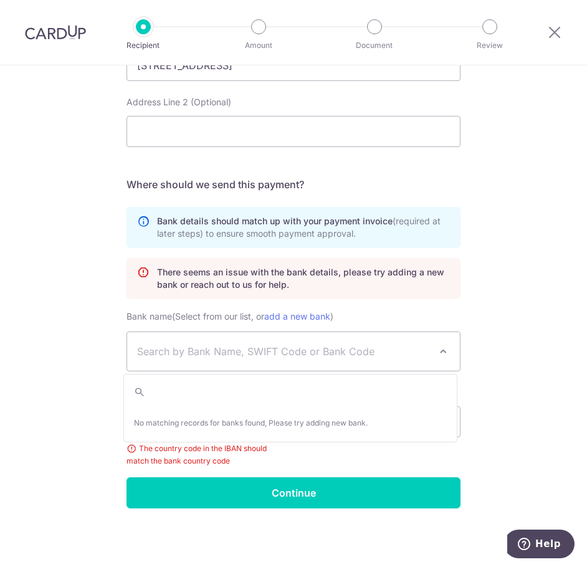
click at [194, 359] on span "Search by Bank Name, SWIFT Code or Bank Code" at bounding box center [293, 351] width 333 height 39
click at [175, 394] on input "search" at bounding box center [290, 391] width 333 height 25
click at [184, 395] on input "search" at bounding box center [290, 391] width 333 height 25
type input "r"
click at [182, 391] on input "REVOLT21" at bounding box center [290, 391] width 333 height 25
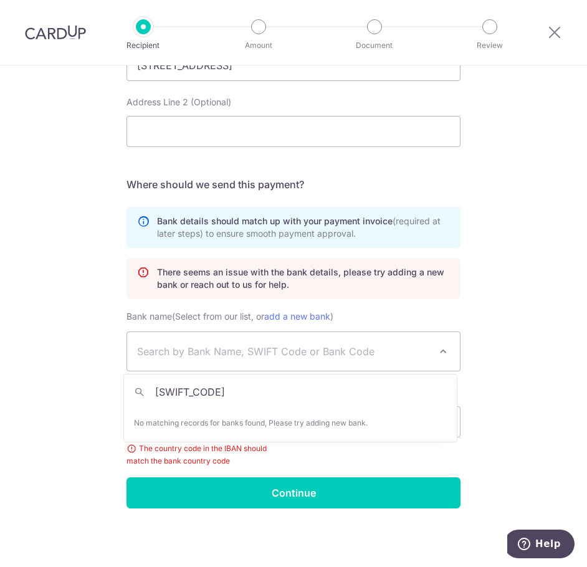
click at [182, 391] on input "REVOLT21" at bounding box center [290, 391] width 333 height 25
paste input "[FINANCIAL_ID]"
type input "[FINANCIAL_ID]"
click at [290, 389] on input "[FINANCIAL_ID]" at bounding box center [290, 391] width 333 height 25
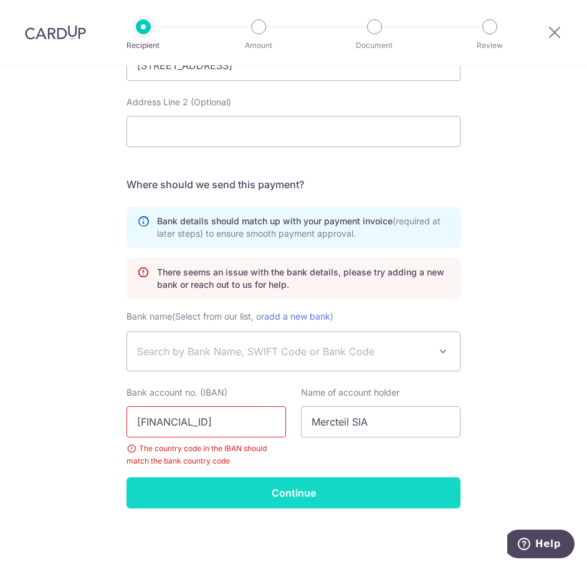
click at [310, 490] on input "Continue" at bounding box center [293, 492] width 334 height 31
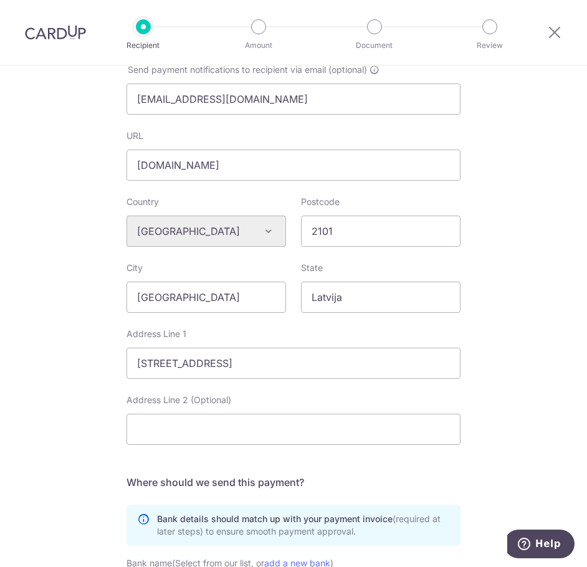
scroll to position [609, 0]
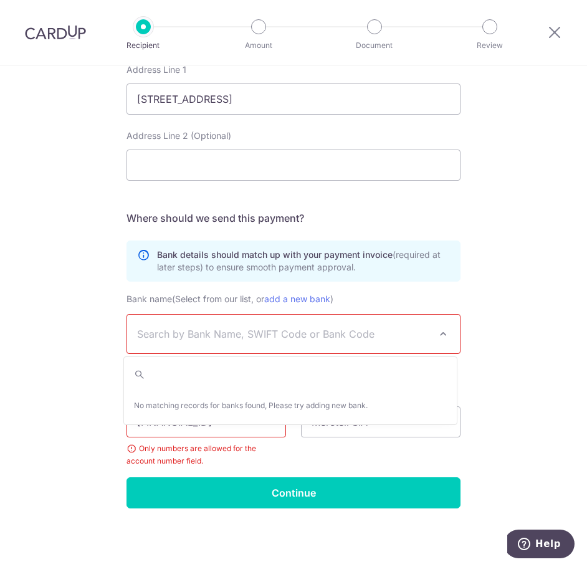
click at [400, 321] on span "Search by Bank Name, SWIFT Code or Bank Code" at bounding box center [293, 334] width 333 height 39
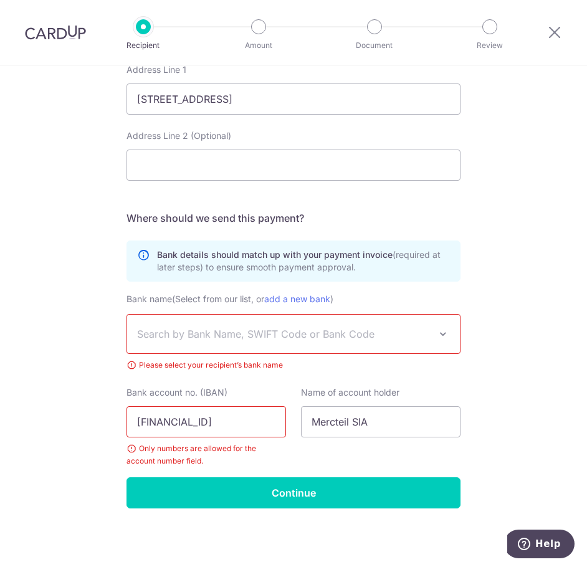
click at [435, 336] on span at bounding box center [442, 333] width 15 height 15
click at [552, 35] on icon at bounding box center [554, 32] width 15 height 16
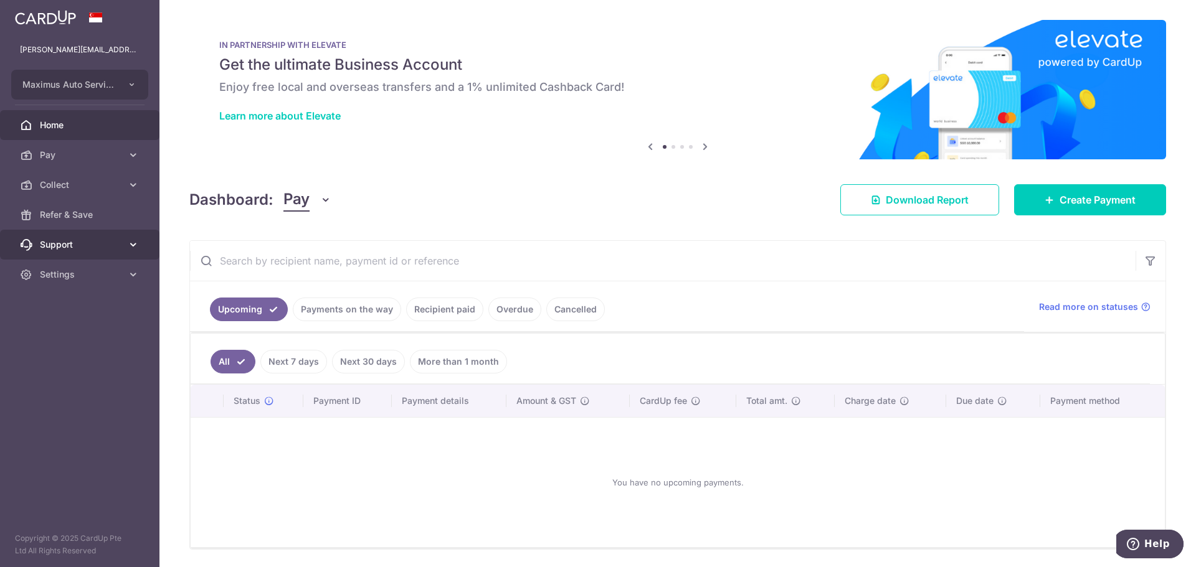
click at [75, 249] on span "Support" at bounding box center [81, 245] width 82 height 12
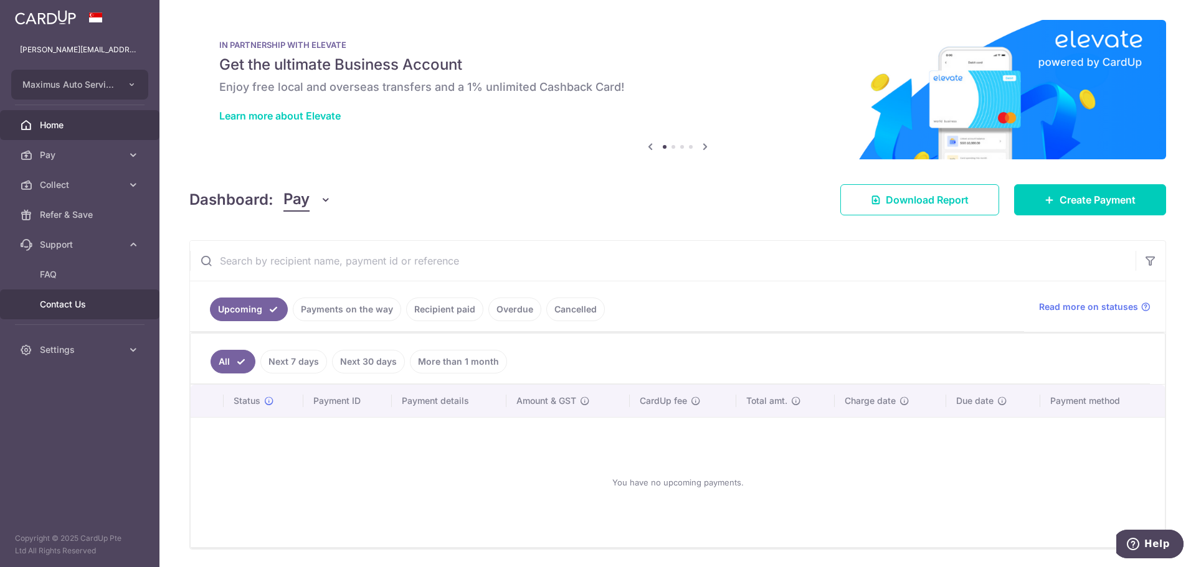
click at [59, 315] on link "Contact Us" at bounding box center [79, 305] width 159 height 30
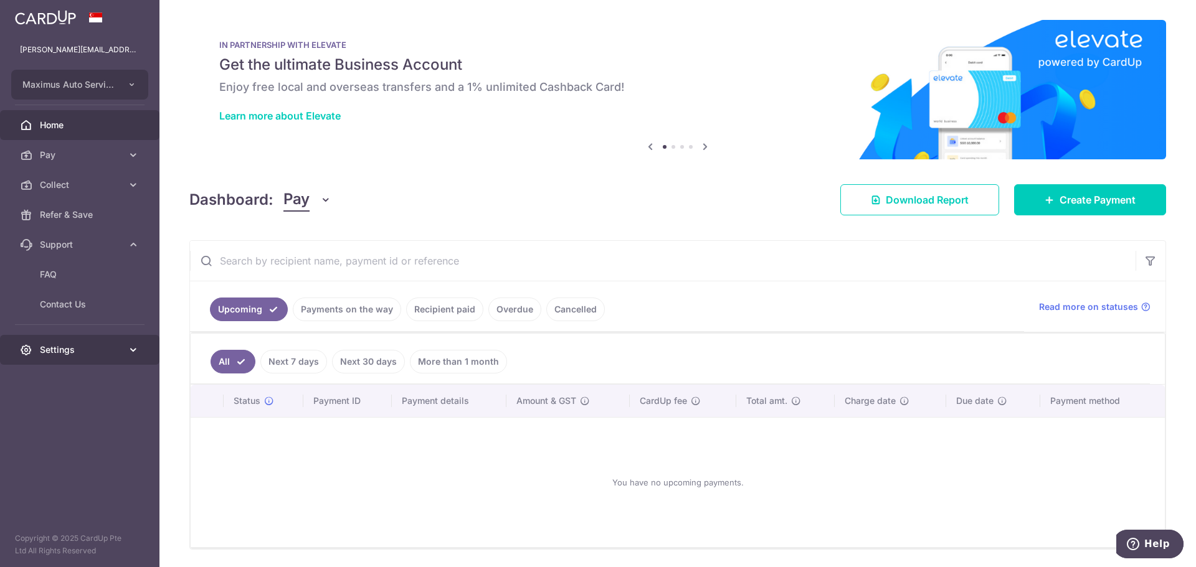
click at [65, 349] on span "Settings" at bounding box center [81, 350] width 82 height 12
click at [58, 381] on span "Account" at bounding box center [81, 380] width 82 height 12
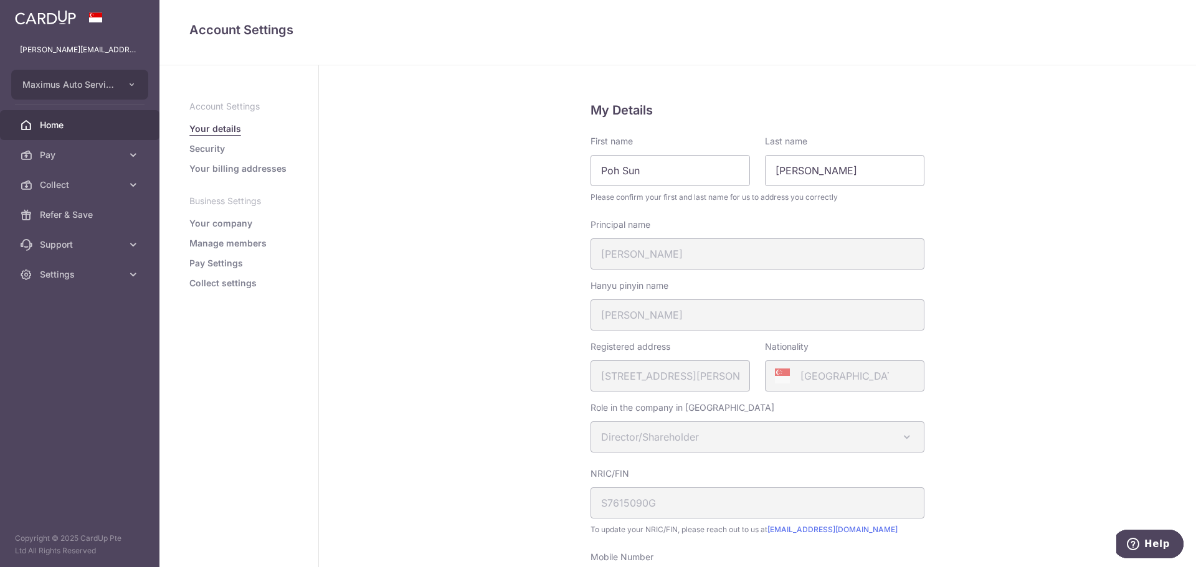
click at [54, 130] on span "Home" at bounding box center [81, 125] width 82 height 12
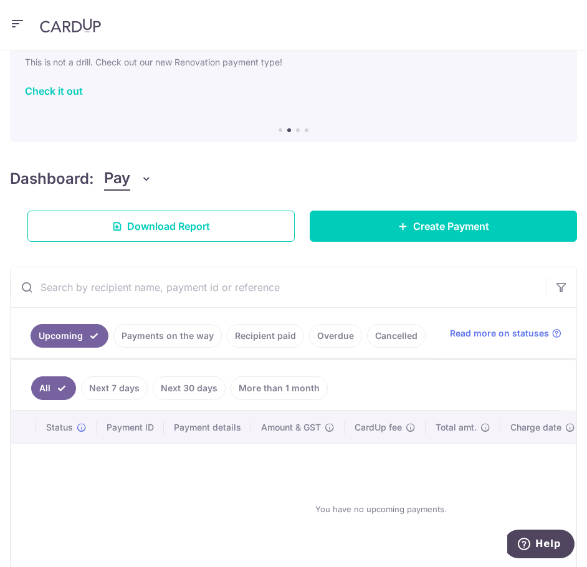
scroll to position [144, 0]
